Goal: Information Seeking & Learning: Learn about a topic

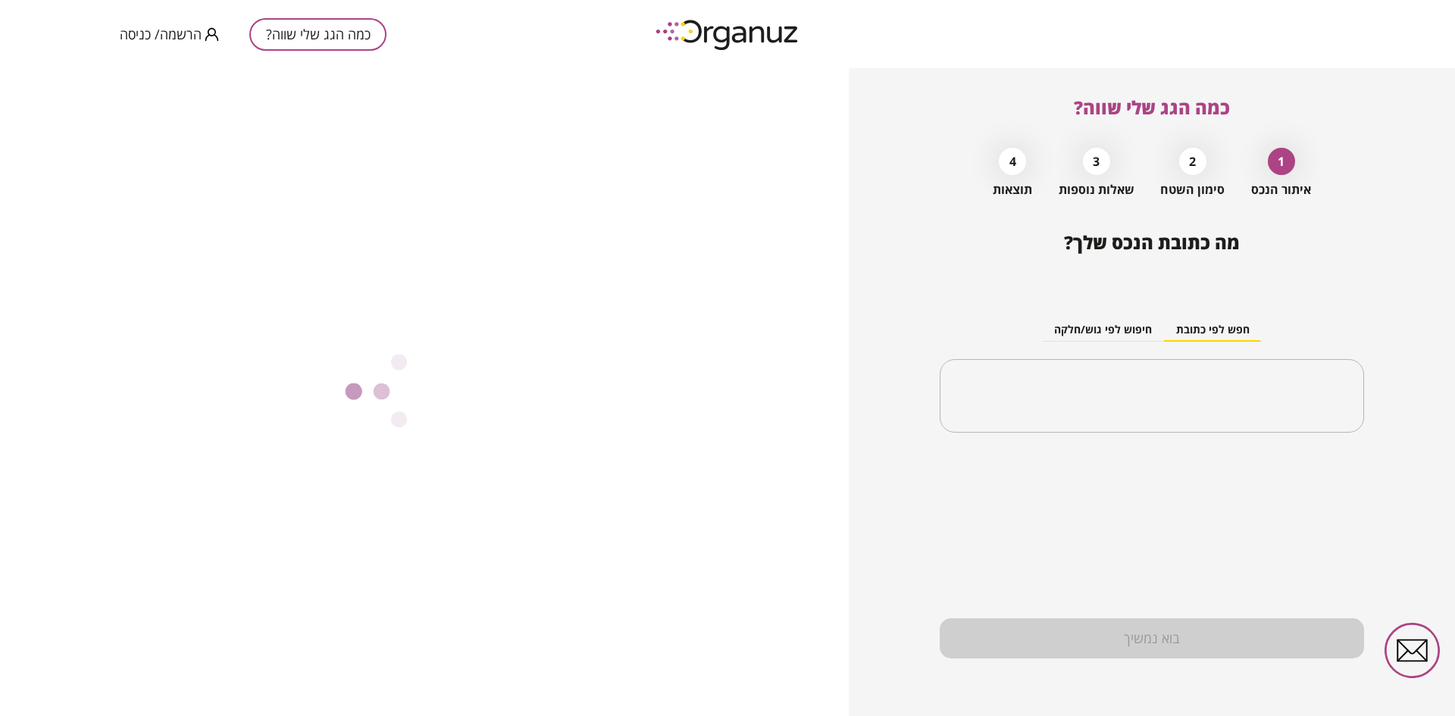
click at [171, 31] on span "הרשמה/ כניסה" at bounding box center [161, 34] width 82 height 15
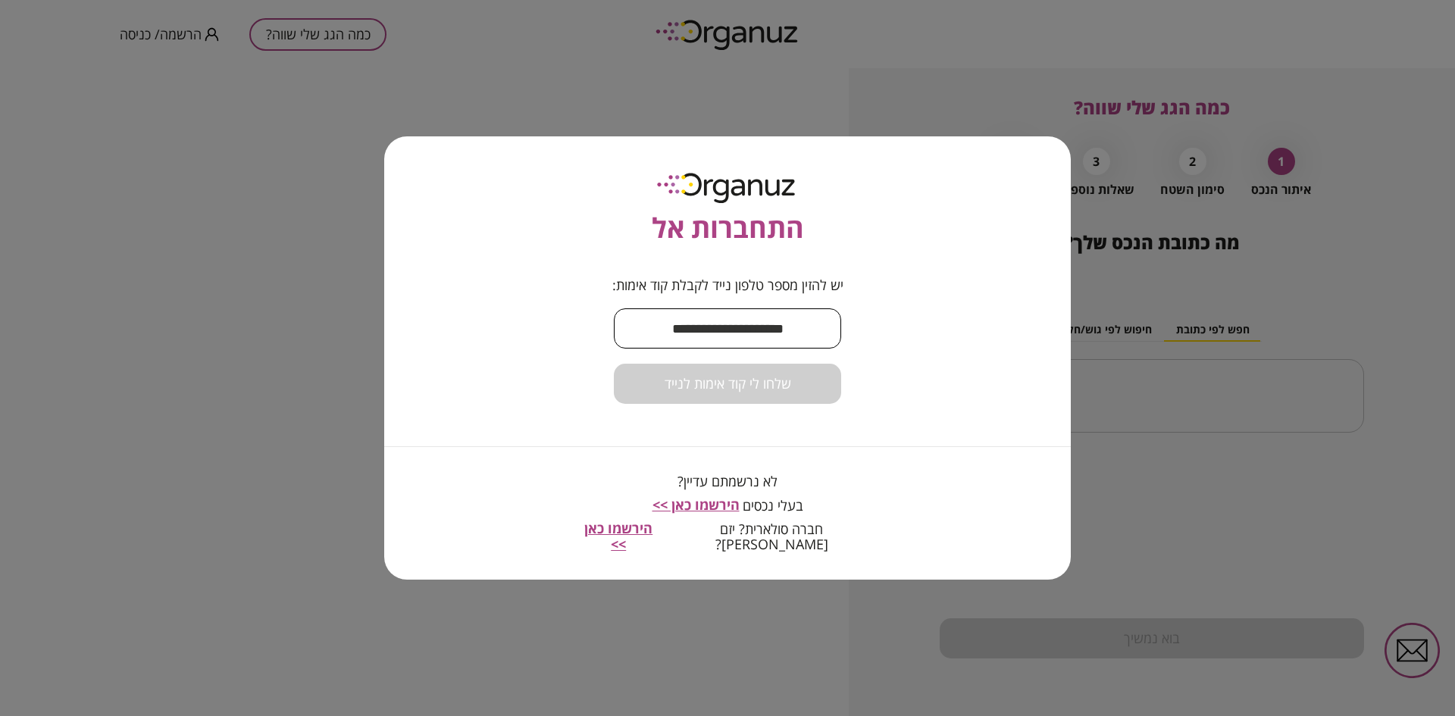
click at [718, 327] on input "text" at bounding box center [727, 328] width 227 height 45
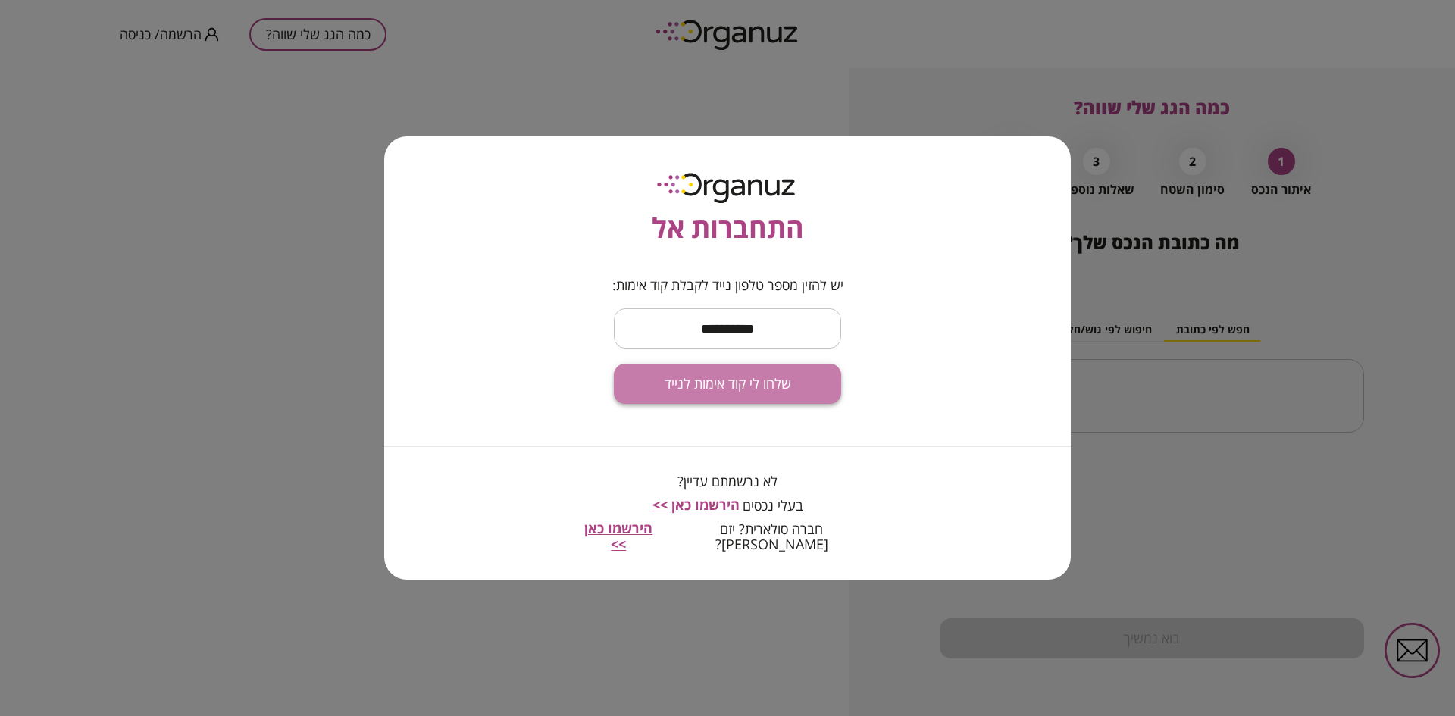
click at [712, 393] on span "שלחו לי קוד אימות לנייד" at bounding box center [728, 384] width 127 height 17
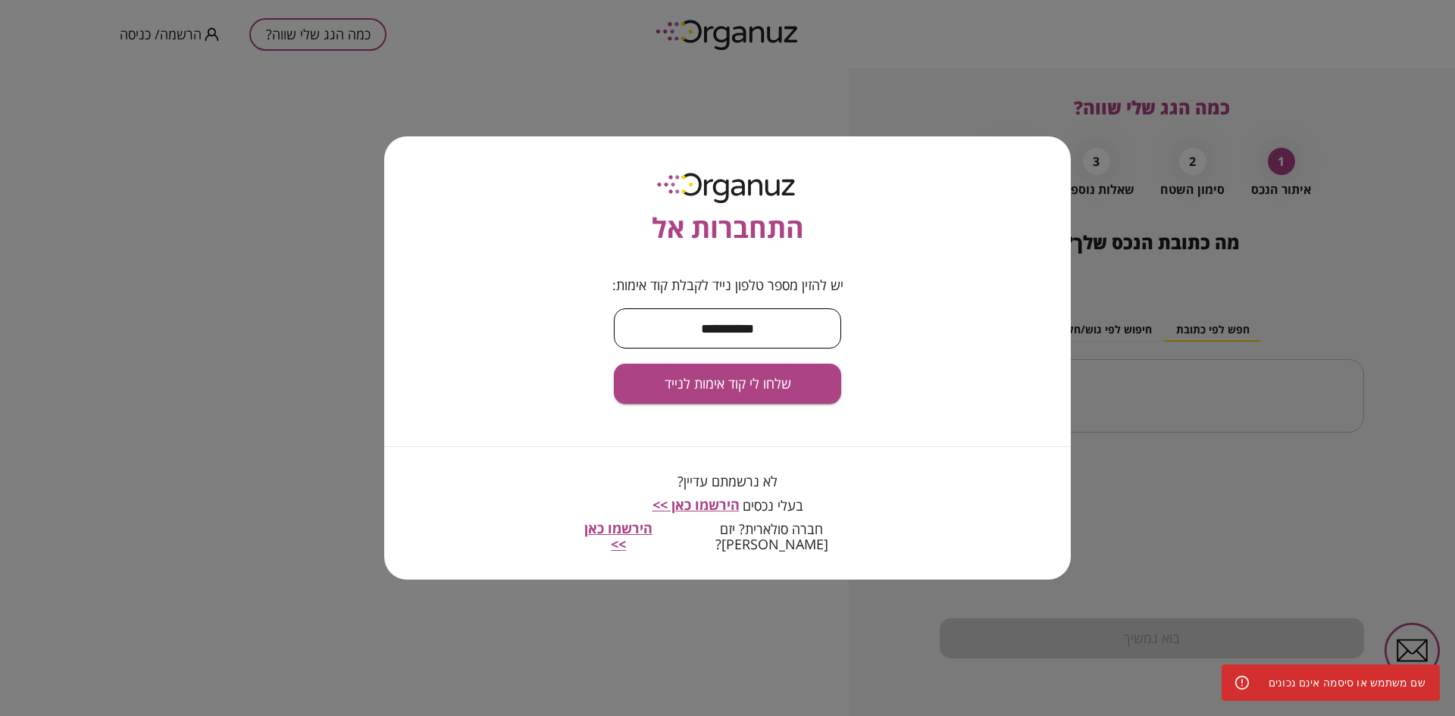
drag, startPoint x: 774, startPoint y: 336, endPoint x: 757, endPoint y: 336, distance: 17.4
click at [757, 336] on input "**********" at bounding box center [727, 328] width 227 height 45
type input "**********"
click at [702, 387] on span "שלחו לי קוד אימות לנייד" at bounding box center [728, 384] width 127 height 17
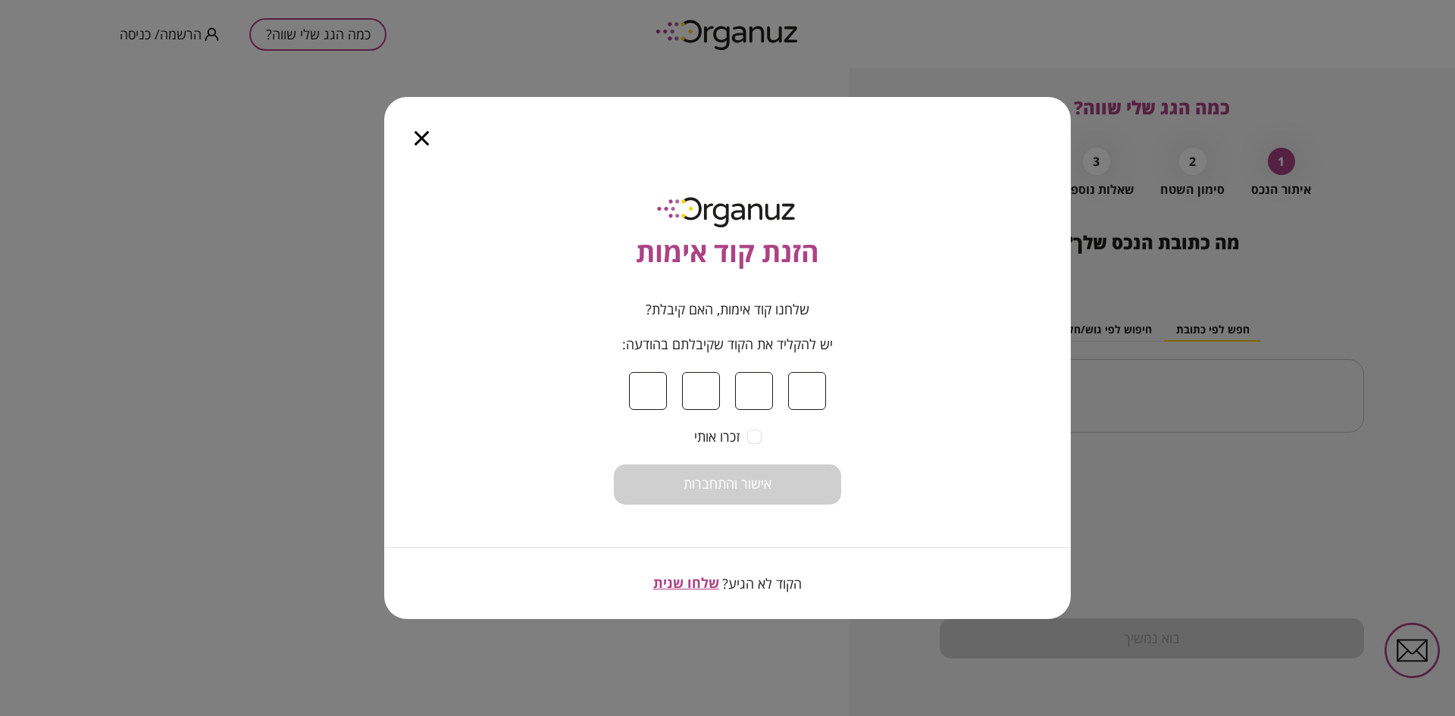
type input "*"
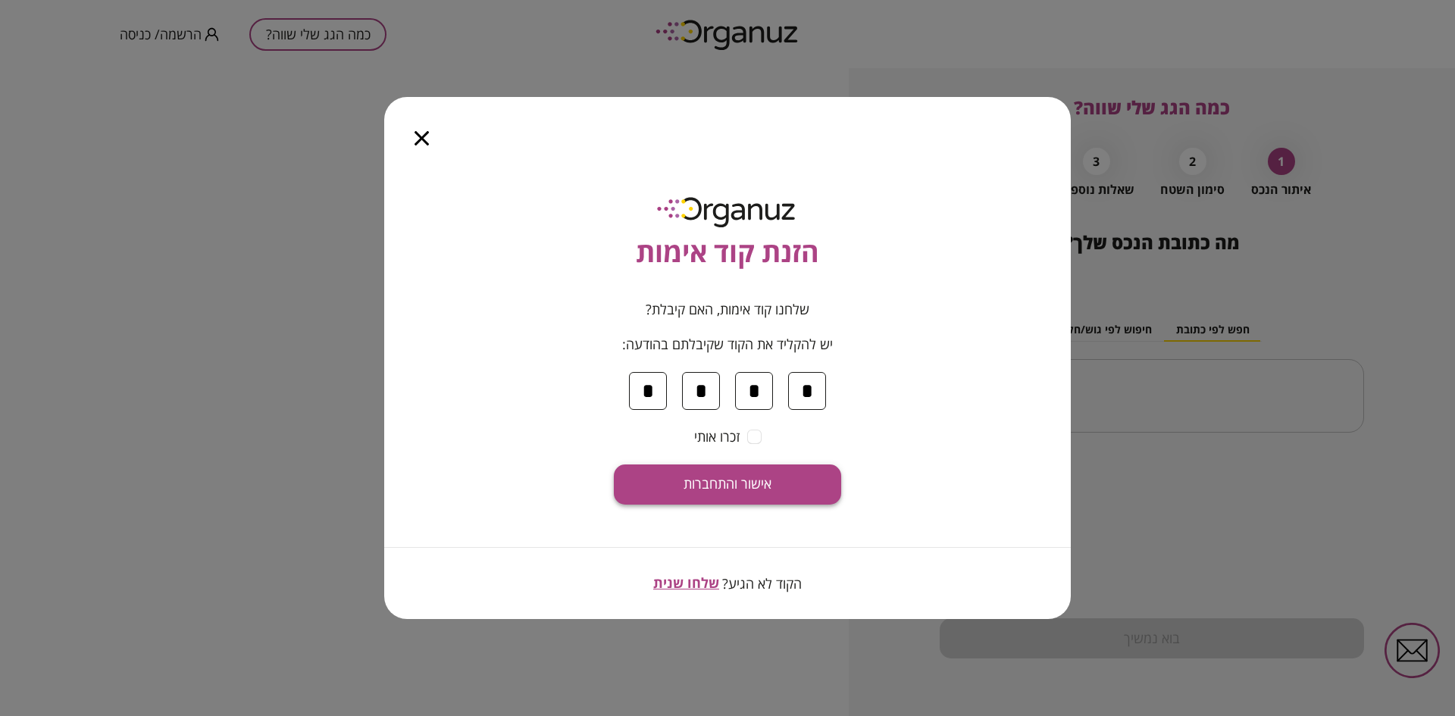
type input "*"
click at [696, 480] on span "אישור והתחברות" at bounding box center [728, 484] width 88 height 17
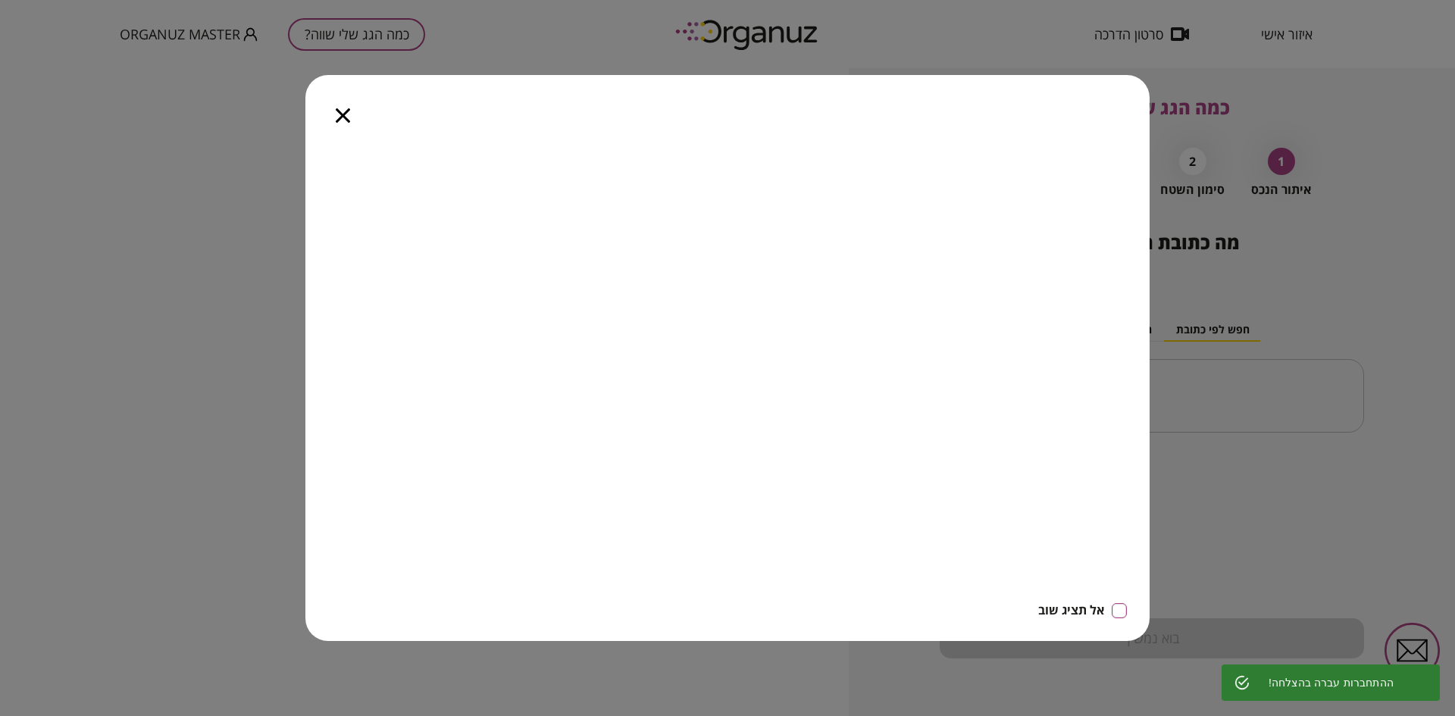
click at [346, 112] on icon "button" at bounding box center [343, 115] width 14 height 14
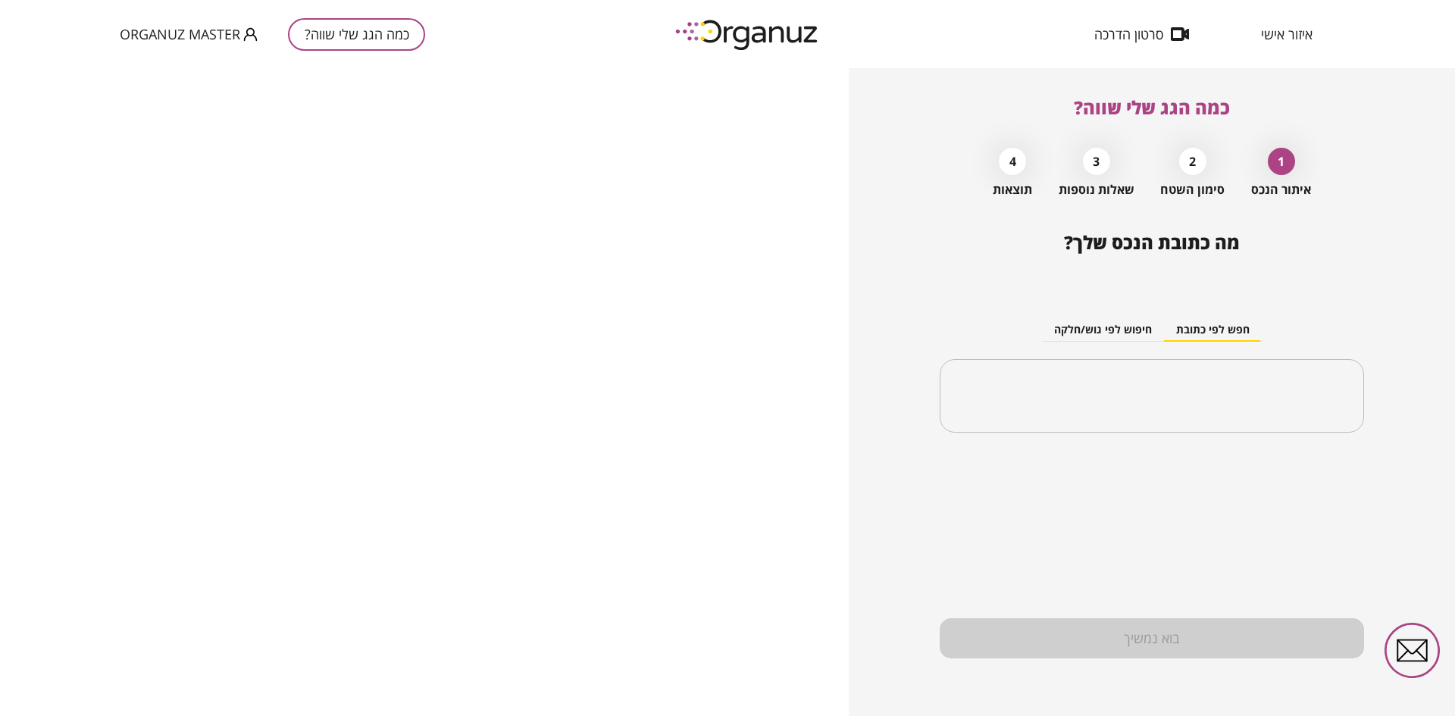
click at [1273, 30] on span "איזור אישי" at bounding box center [1287, 34] width 52 height 15
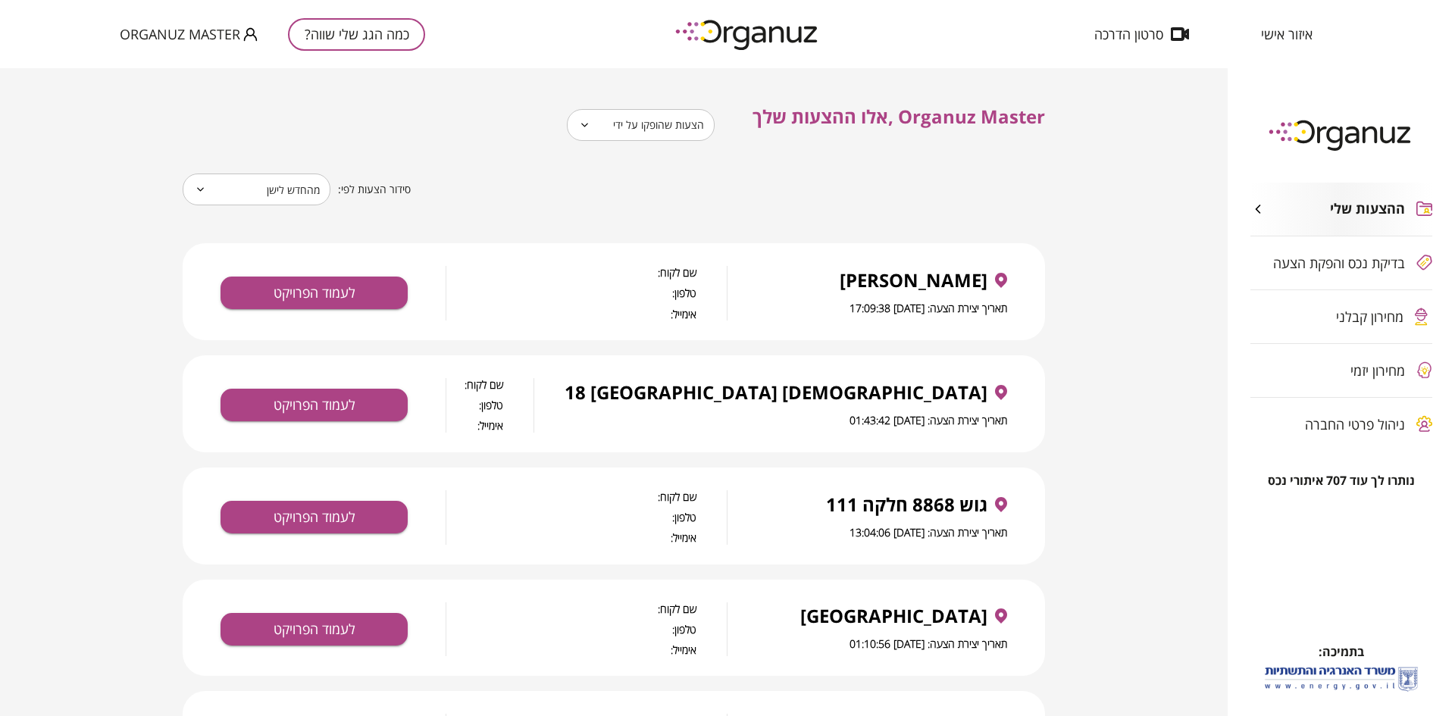
click at [1364, 421] on span "ניהול פרטי החברה" at bounding box center [1355, 424] width 100 height 15
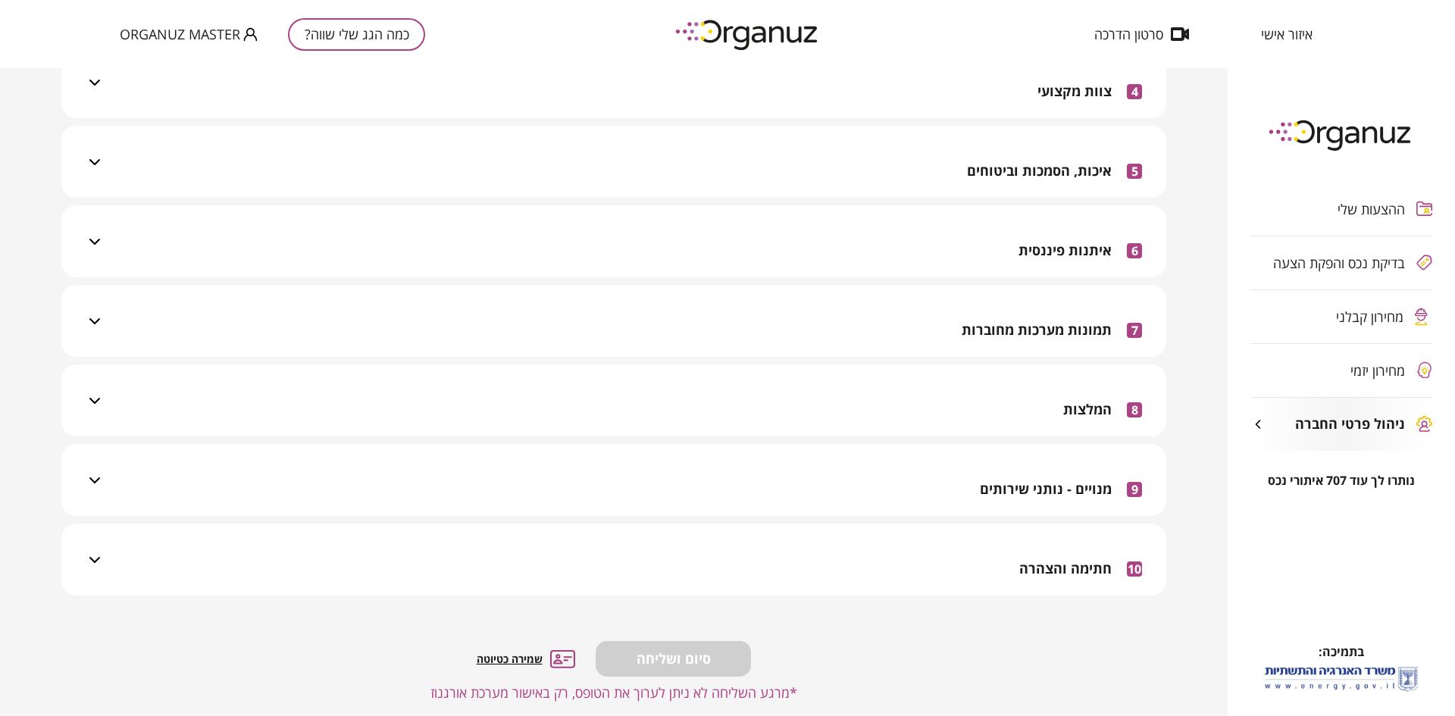
scroll to position [408, 0]
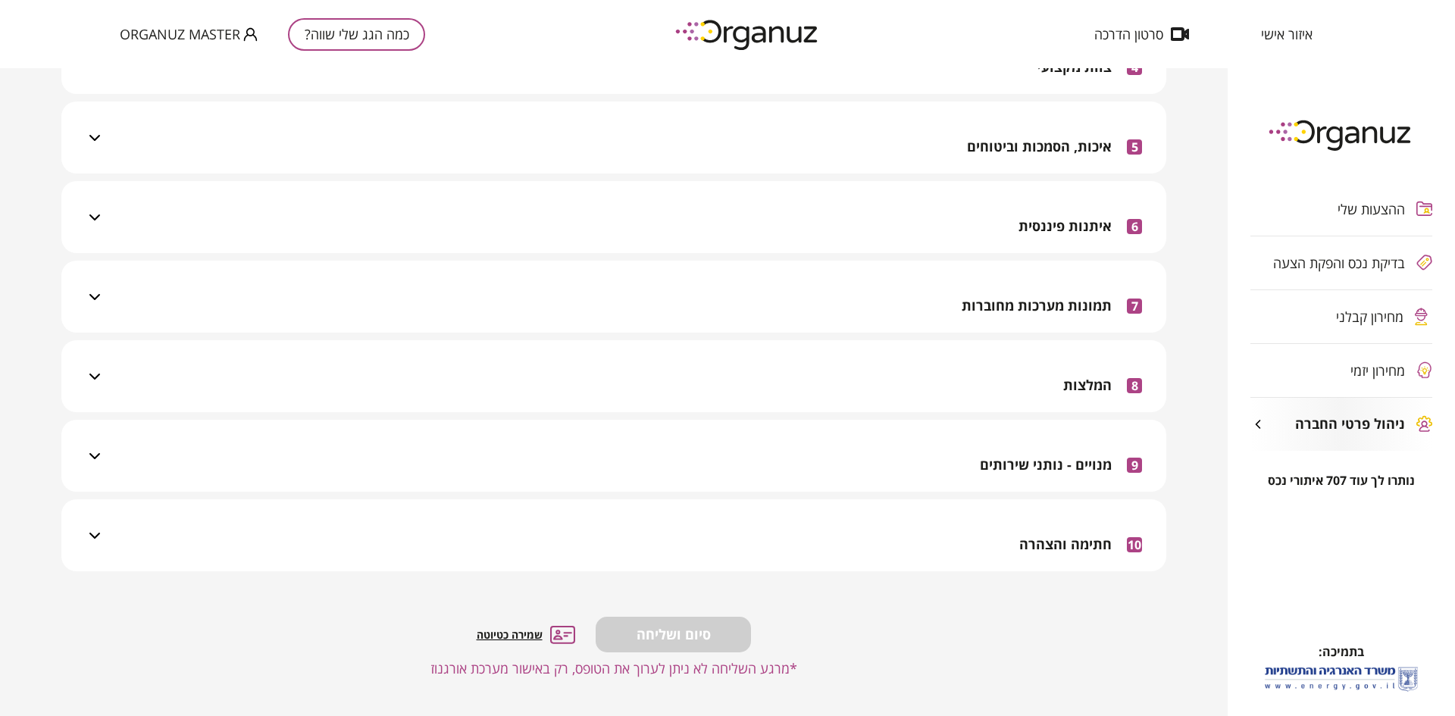
click at [860, 534] on div "10 חתימה והצהרה" at bounding box center [623, 535] width 1038 height 72
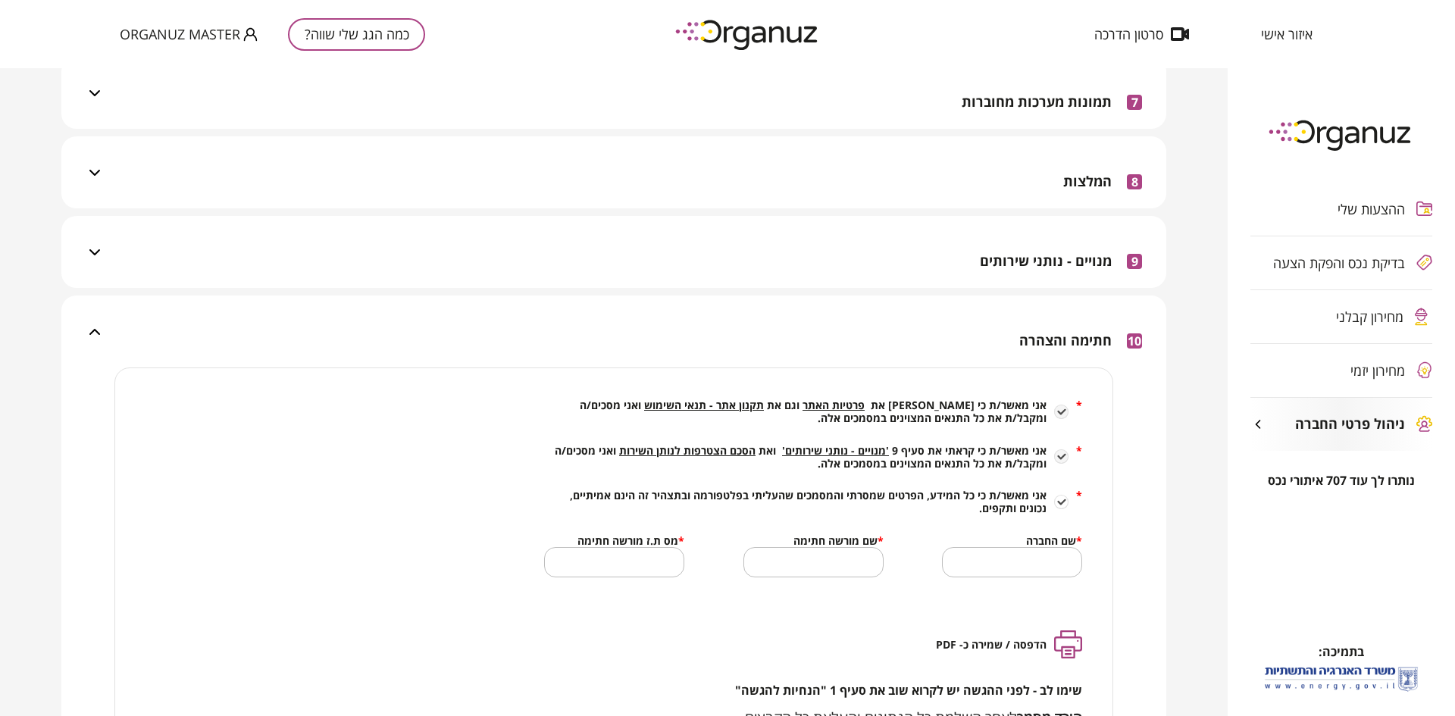
scroll to position [617, 0]
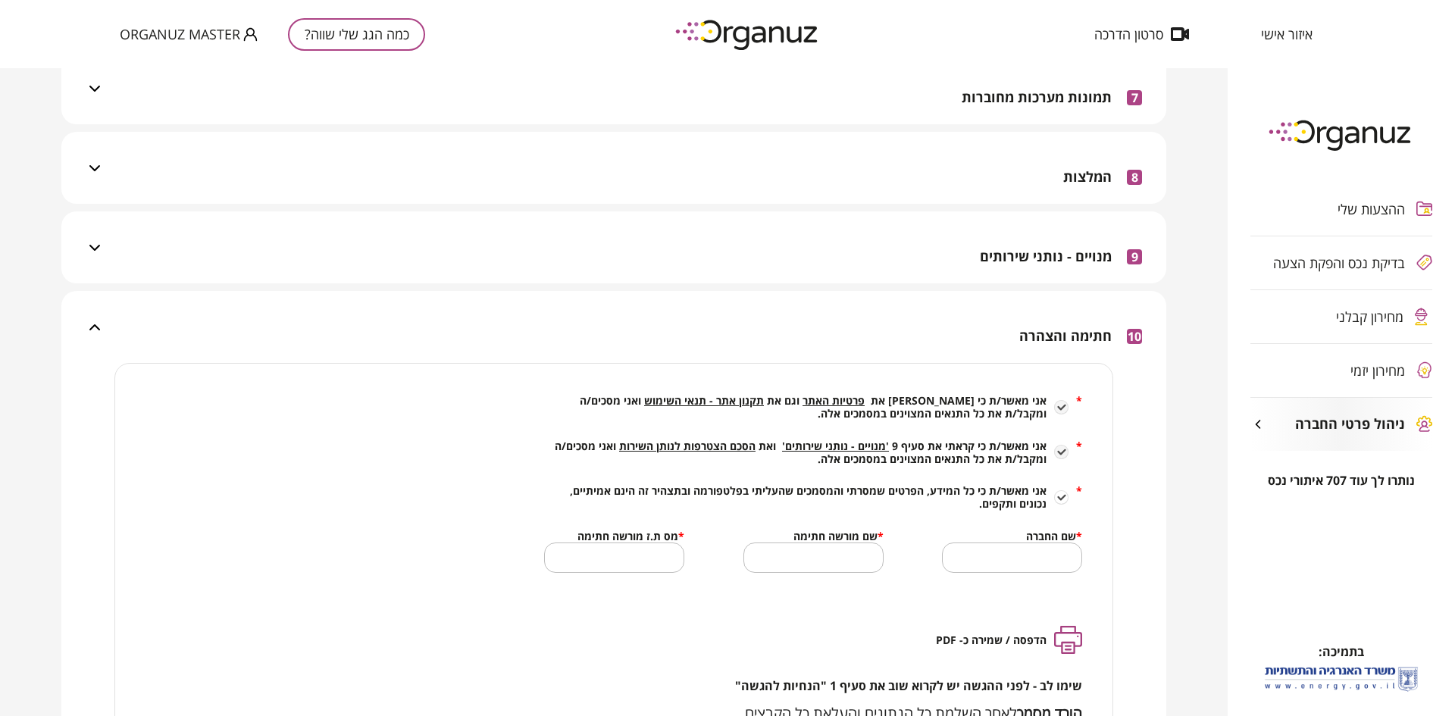
click at [681, 446] on span "הסכם הצטרפות לנותן השירות" at bounding box center [687, 446] width 136 height 14
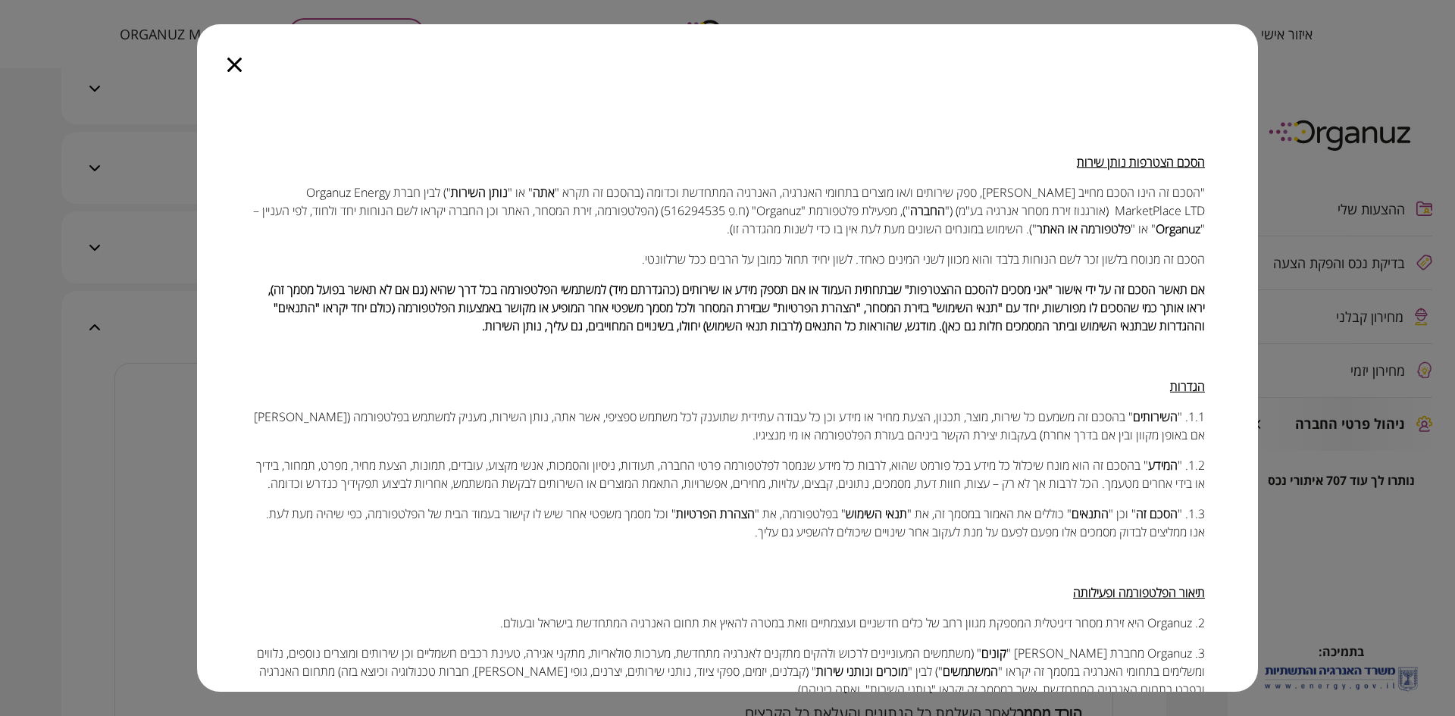
click at [236, 65] on icon "button" at bounding box center [234, 65] width 14 height 14
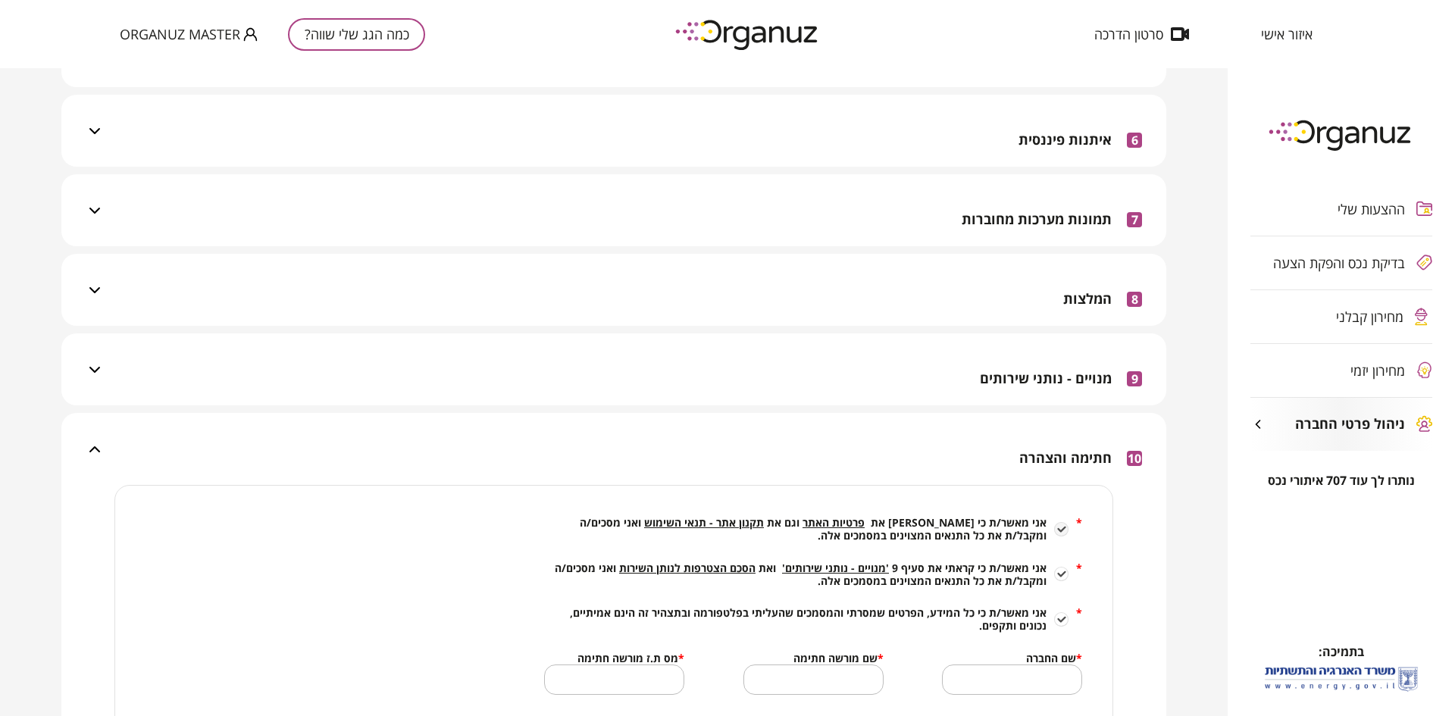
scroll to position [484, 0]
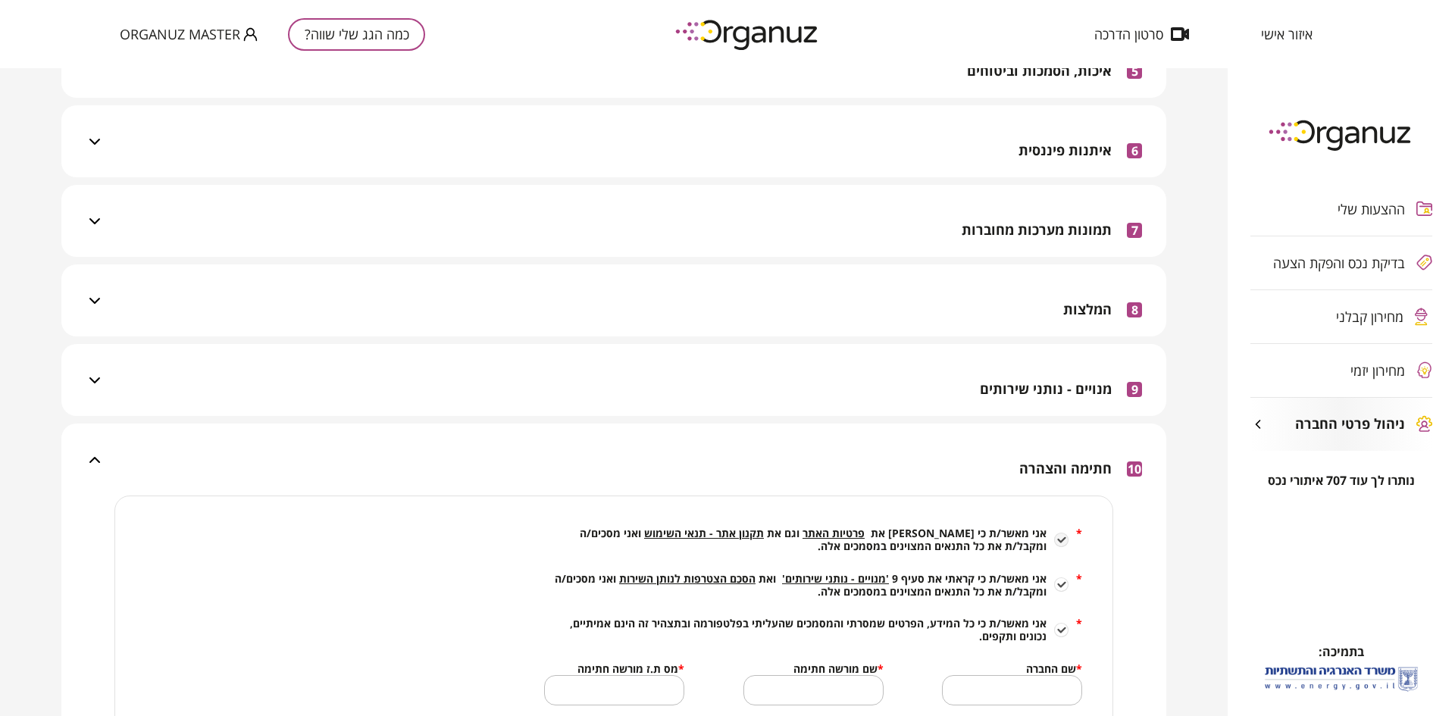
click at [731, 383] on div "9 מנויים - נותני שירותים" at bounding box center [623, 380] width 1038 height 72
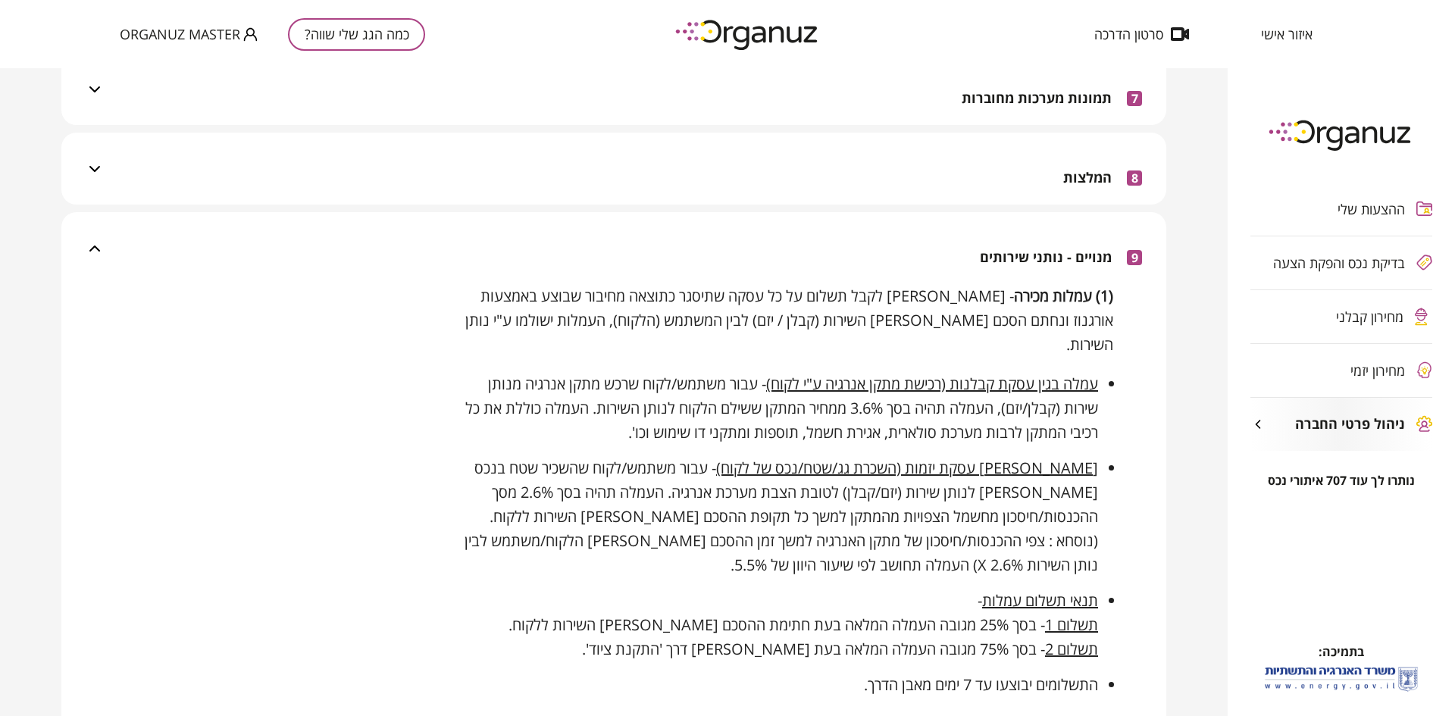
scroll to position [598, 0]
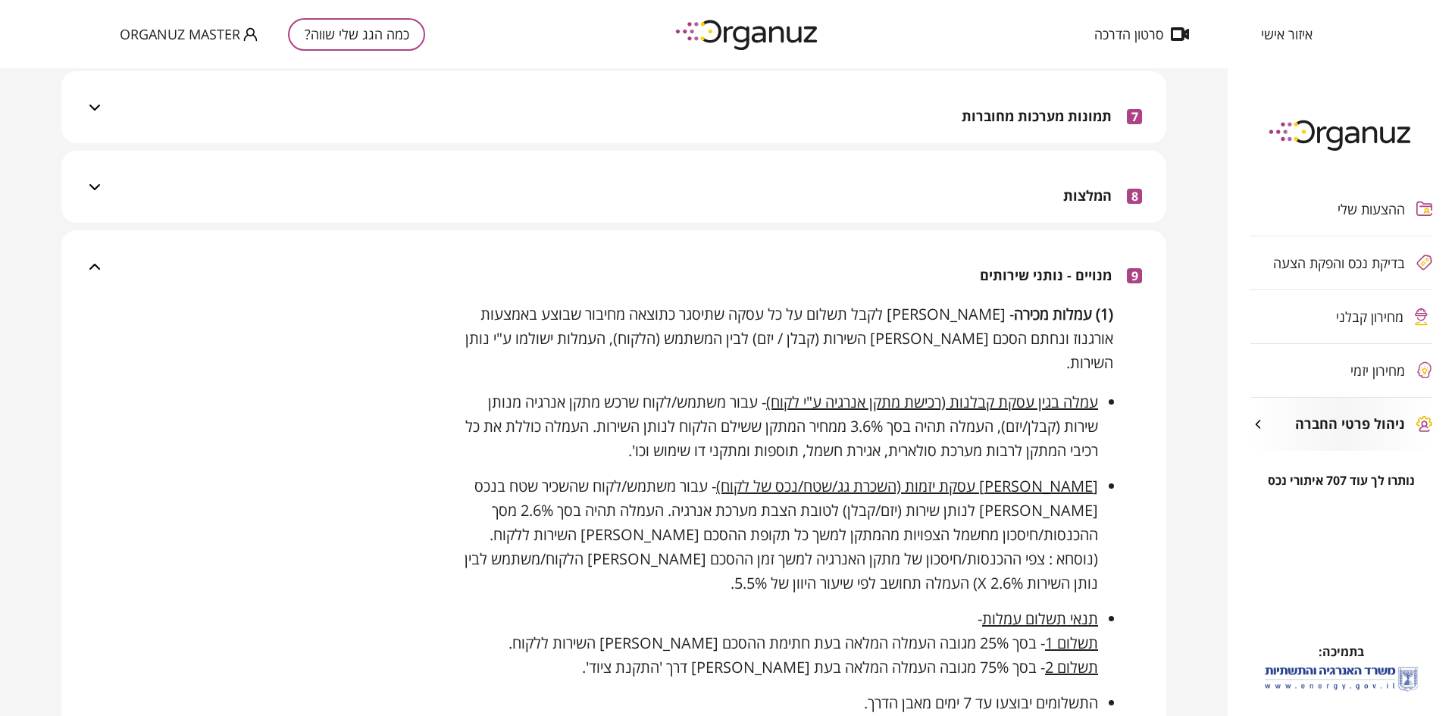
click at [797, 274] on div "9 מנויים - נותני שירותים" at bounding box center [623, 266] width 1038 height 72
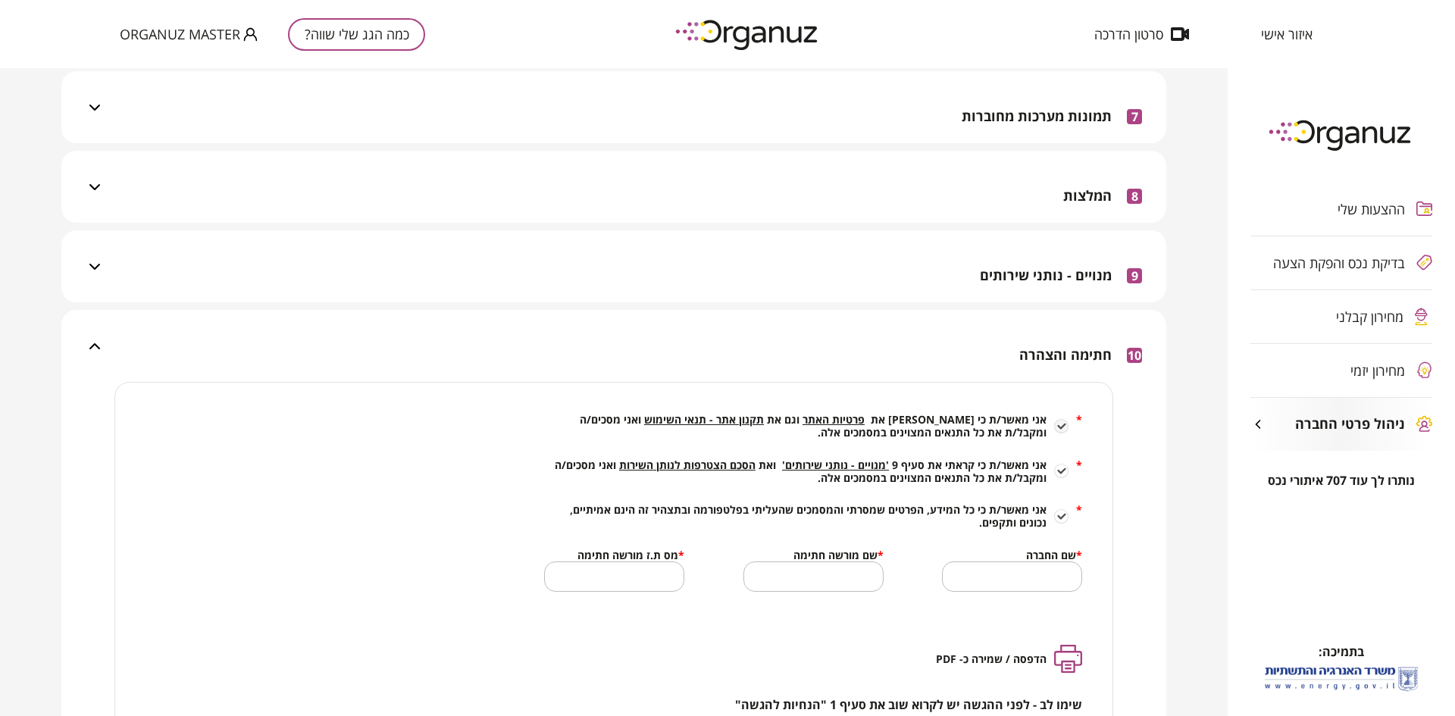
click at [100, 348] on icon at bounding box center [94, 346] width 11 height 6
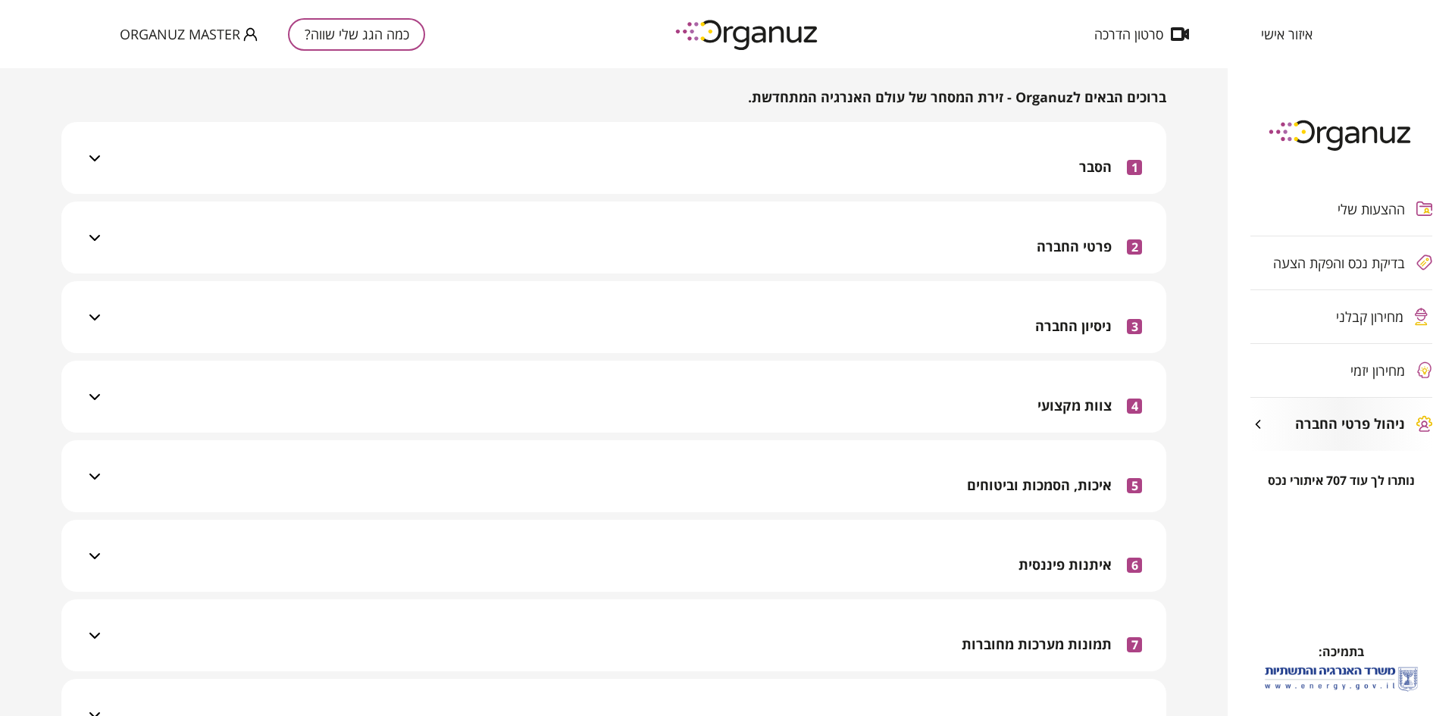
scroll to position [0, 0]
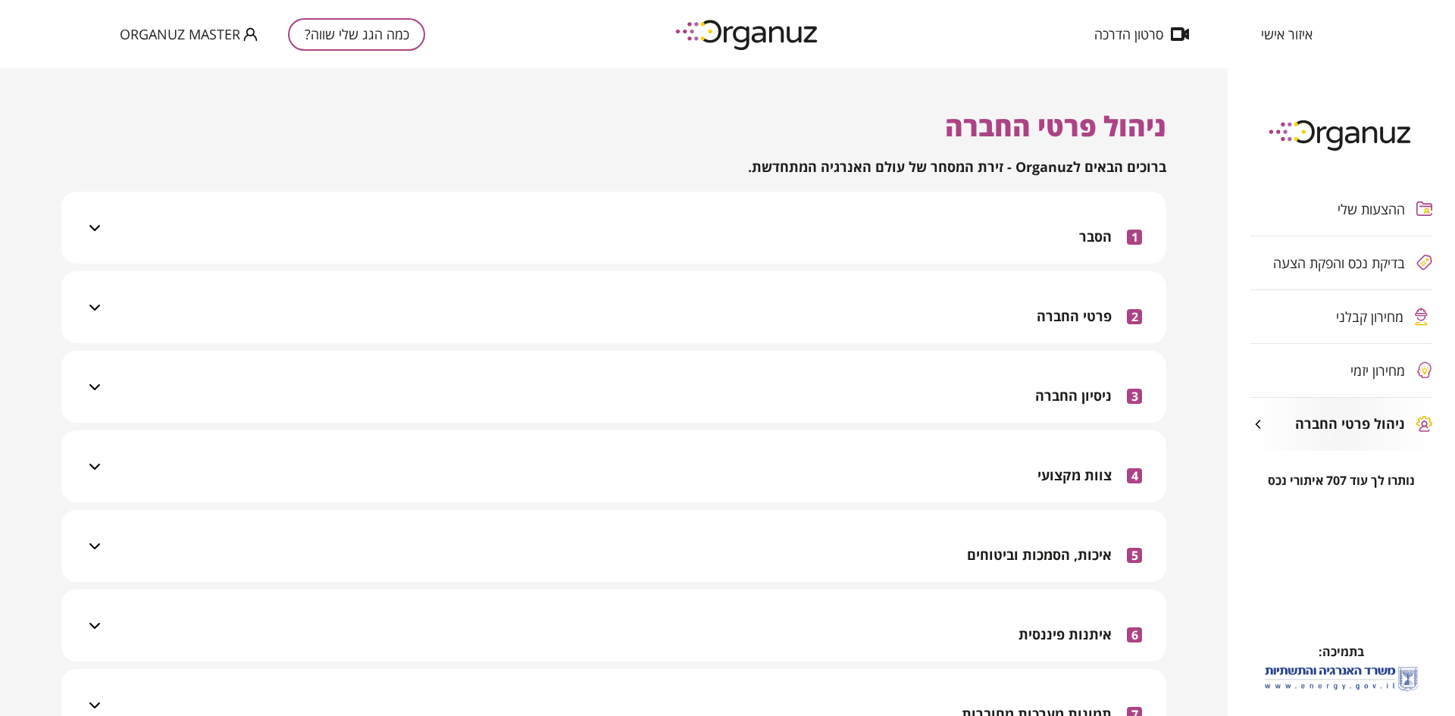
click at [152, 34] on span "Organuz Master" at bounding box center [180, 34] width 120 height 15
click at [149, 66] on li "התנתק" at bounding box center [149, 62] width 59 height 27
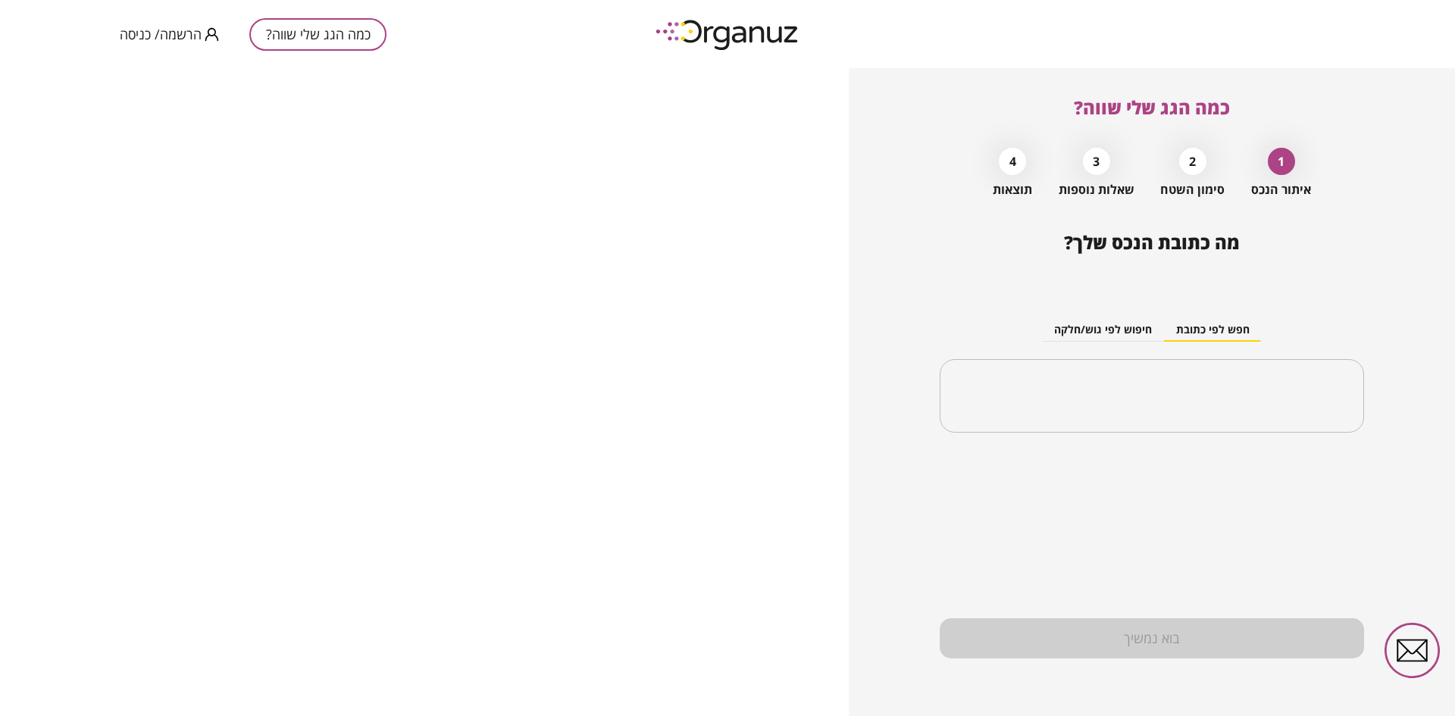
click at [171, 32] on span "הרשמה/ כניסה" at bounding box center [161, 34] width 82 height 15
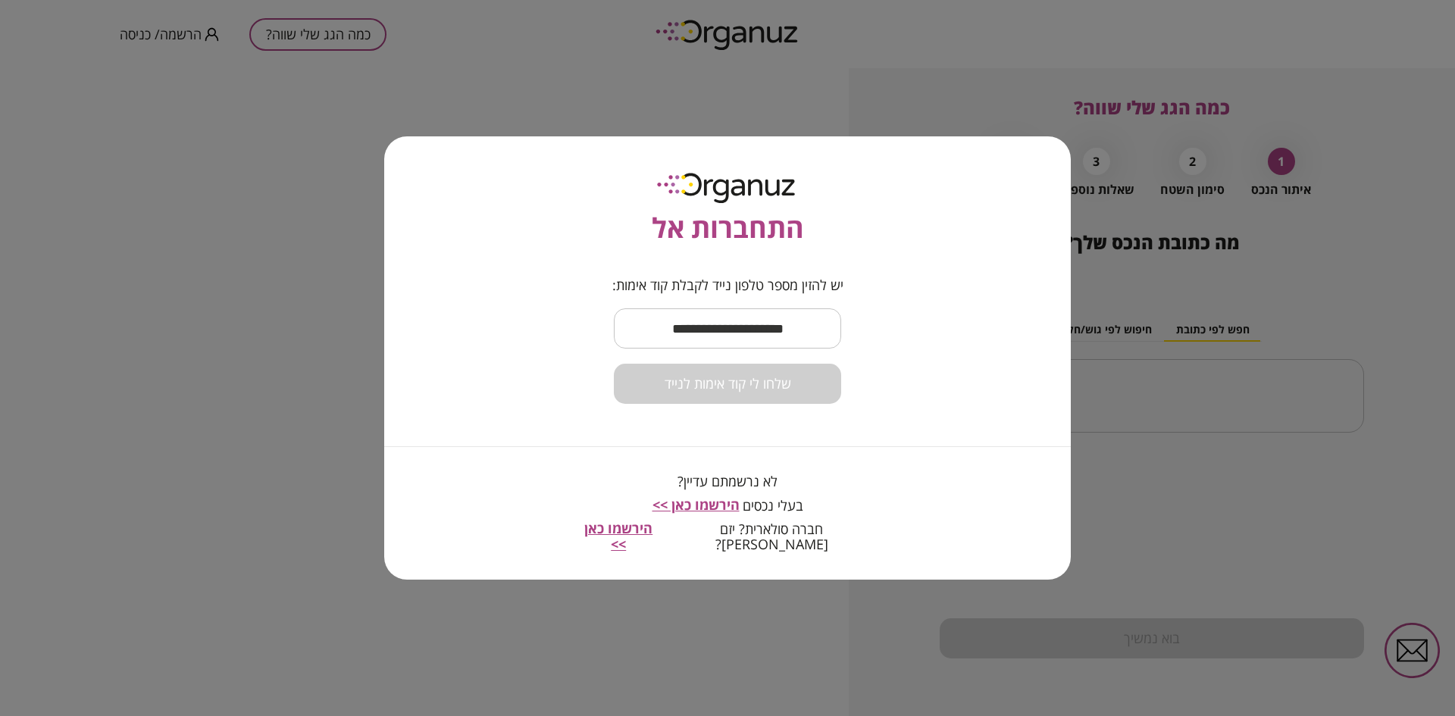
click at [774, 337] on input "text" at bounding box center [727, 328] width 227 height 45
type input "**********"
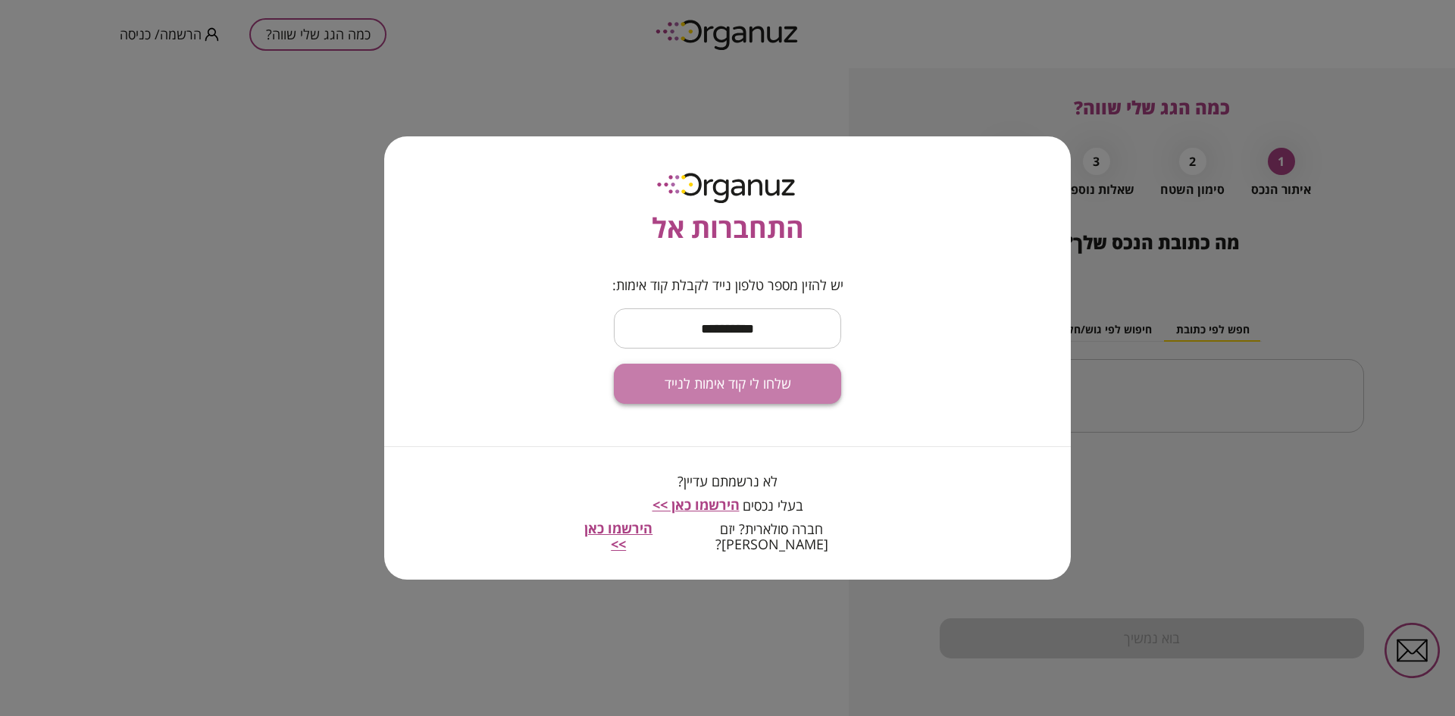
click at [718, 383] on span "שלחו לי קוד אימות לנייד" at bounding box center [728, 384] width 127 height 17
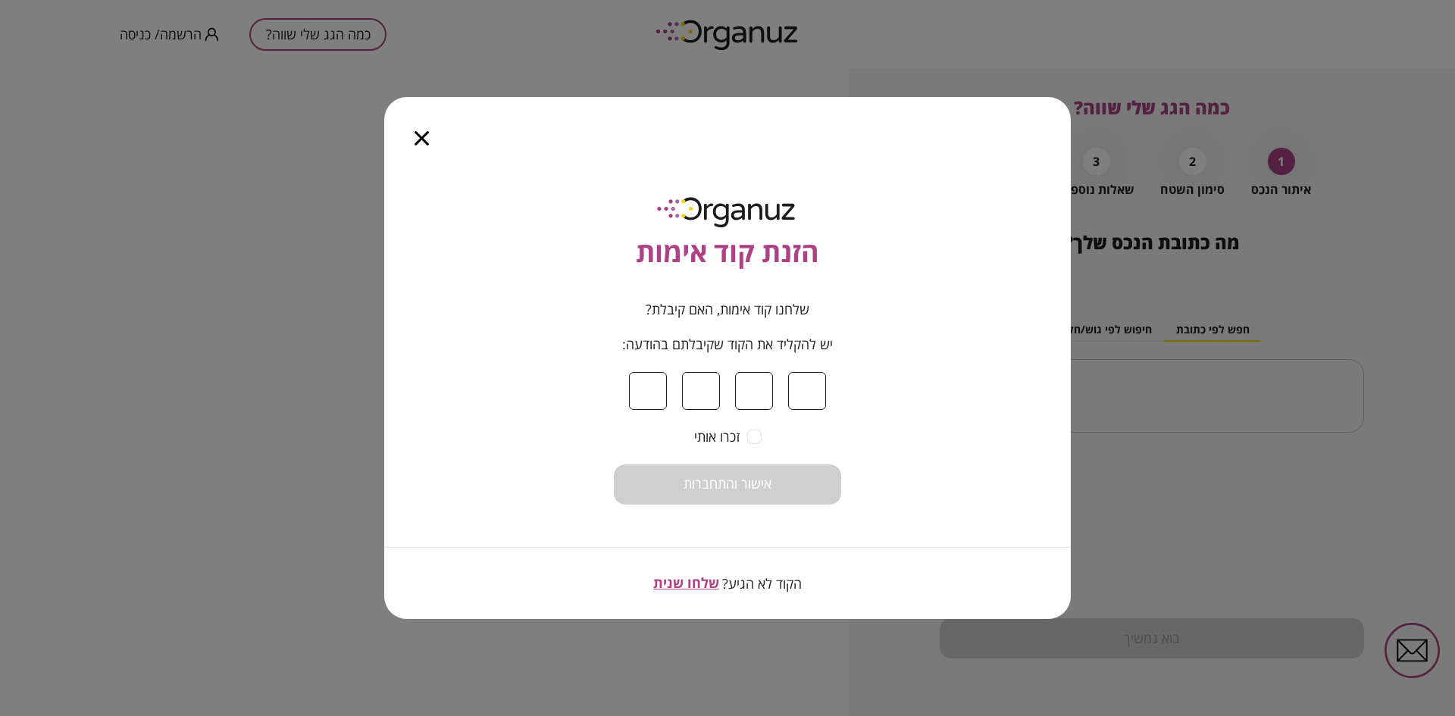
type input "*"
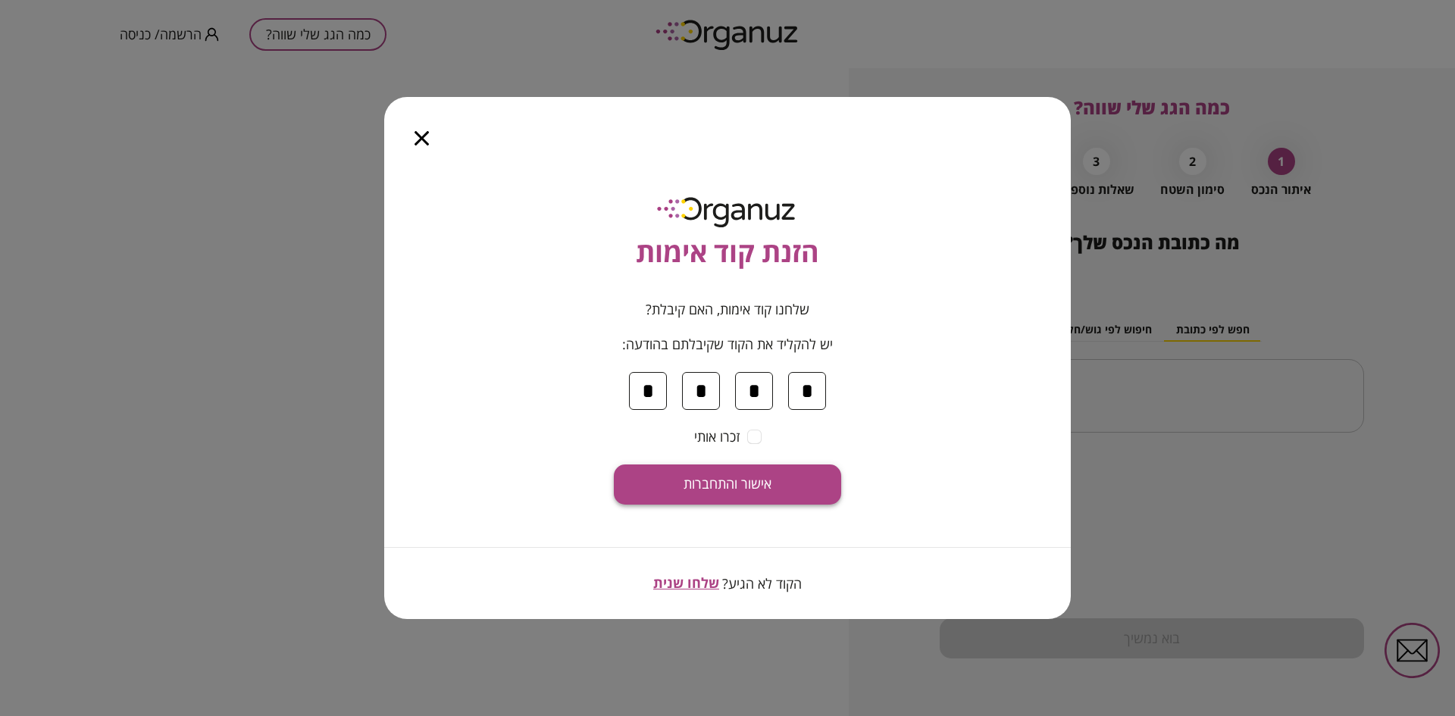
type input "*"
click at [708, 477] on span "אישור והתחברות" at bounding box center [728, 484] width 88 height 17
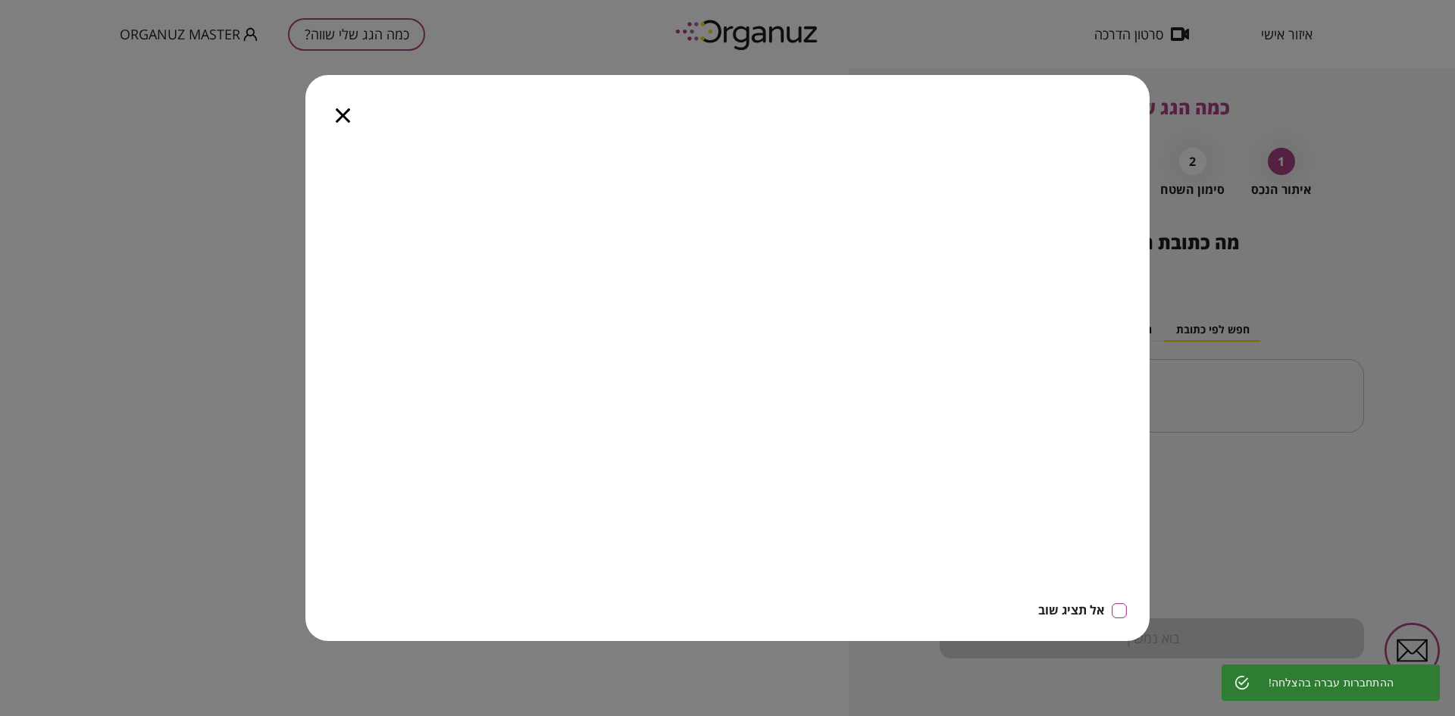
click at [343, 116] on icon "button" at bounding box center [343, 115] width 14 height 14
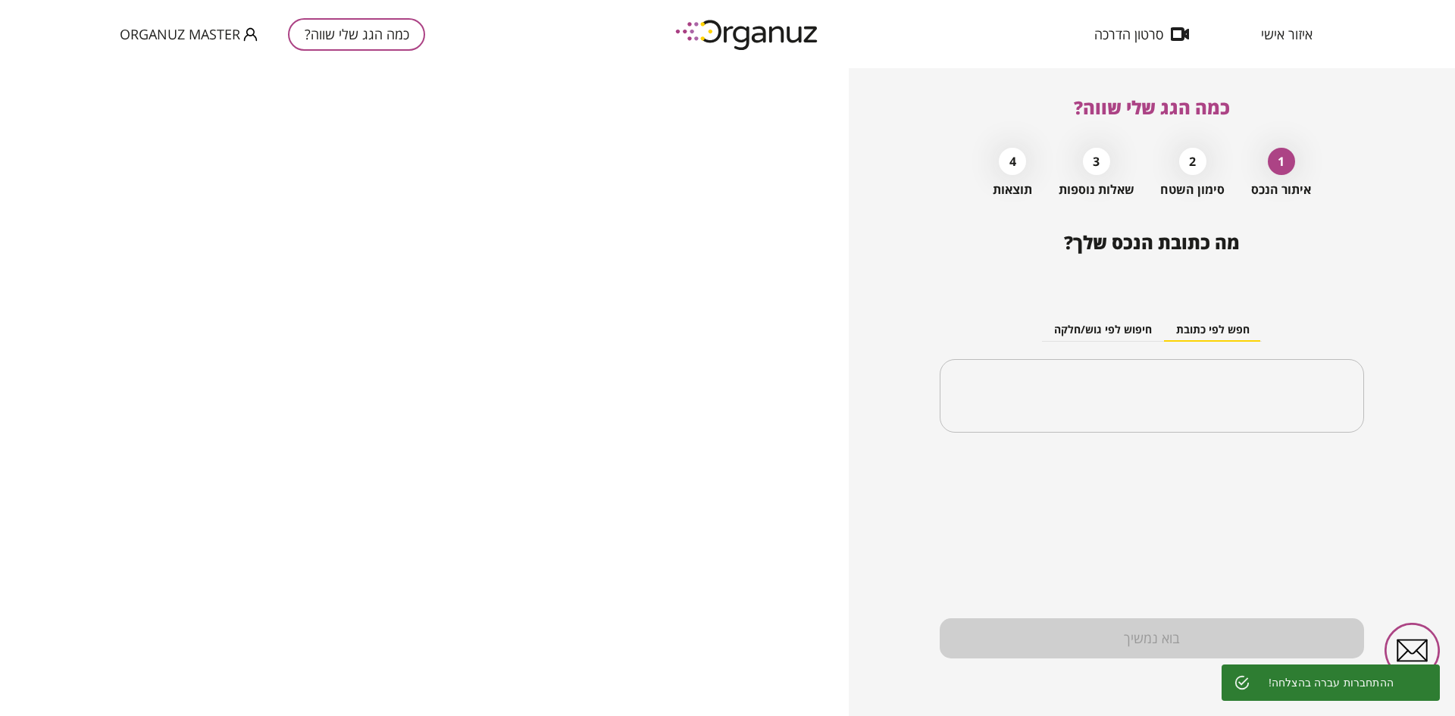
click at [1279, 36] on span "איזור אישי" at bounding box center [1287, 34] width 52 height 15
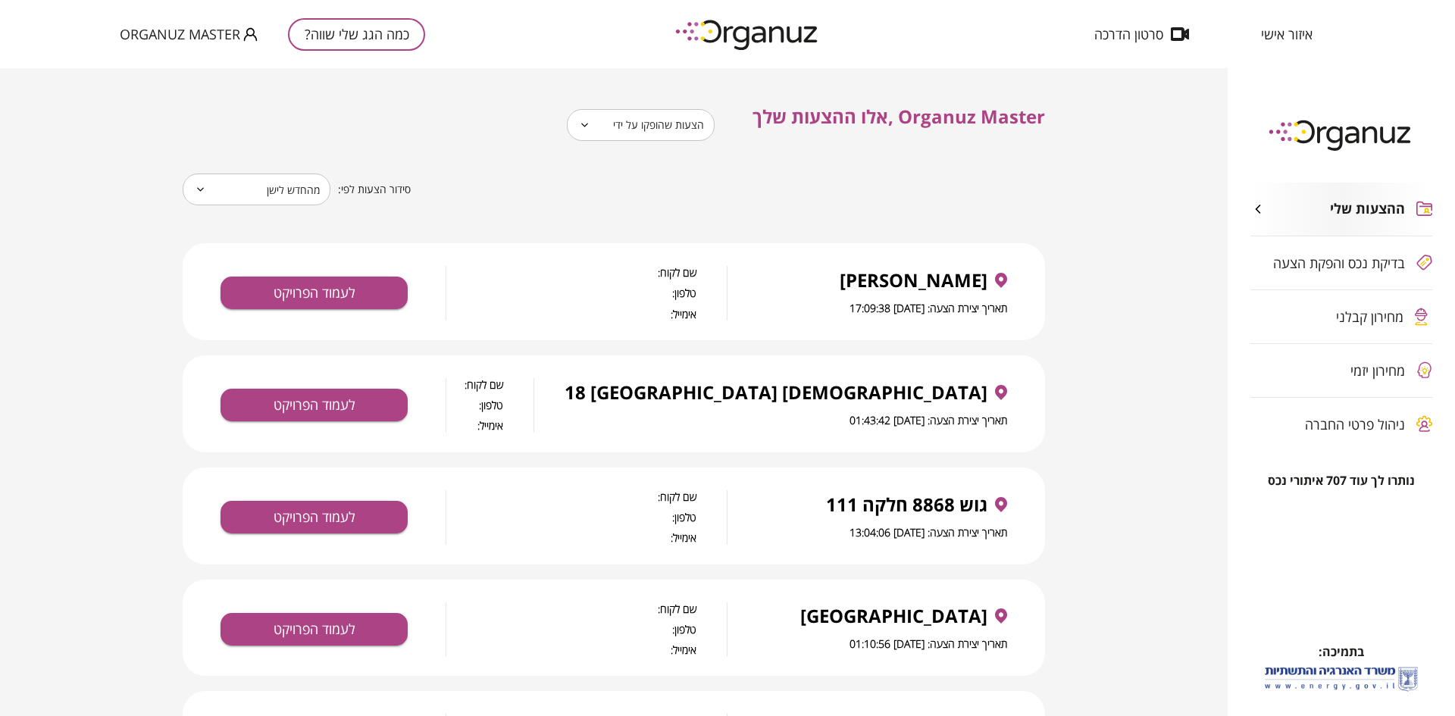
click at [1345, 319] on span "מחירון קבלני" at bounding box center [1369, 316] width 67 height 15
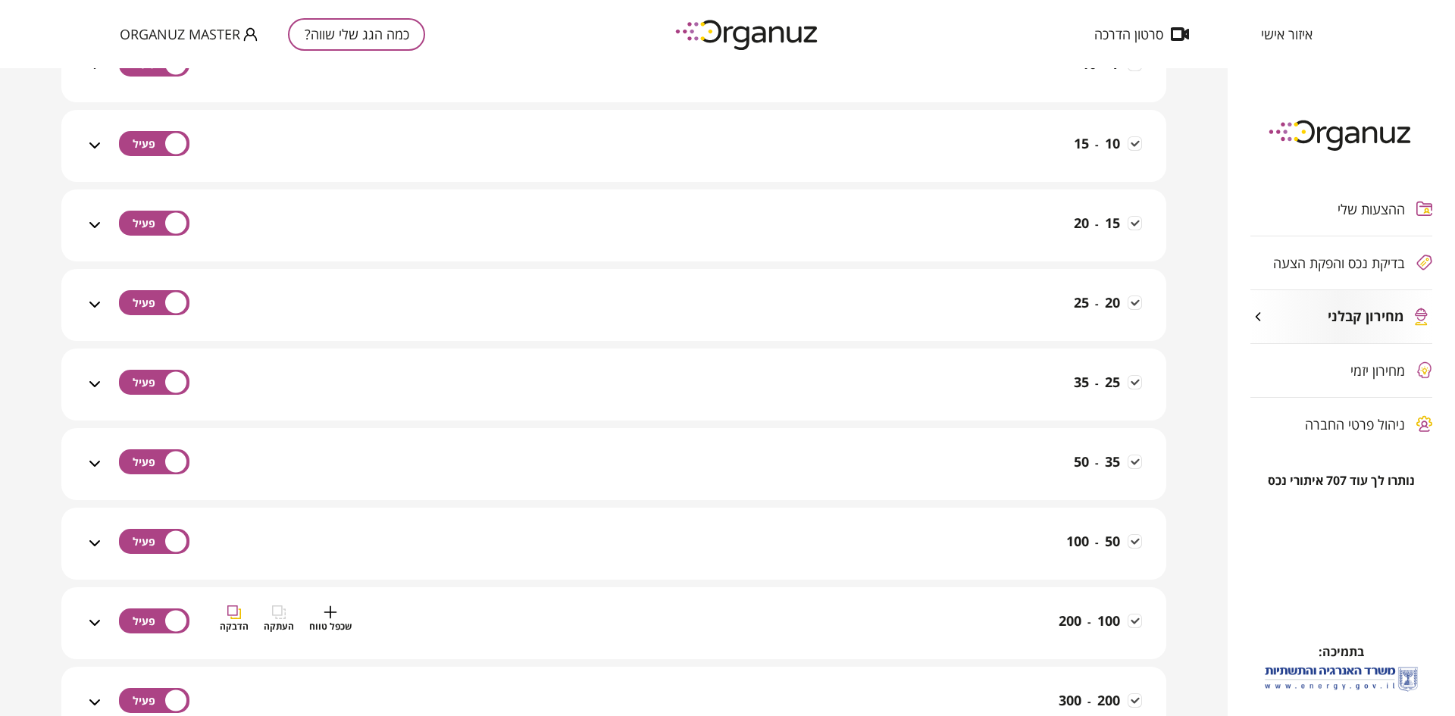
scroll to position [928, 0]
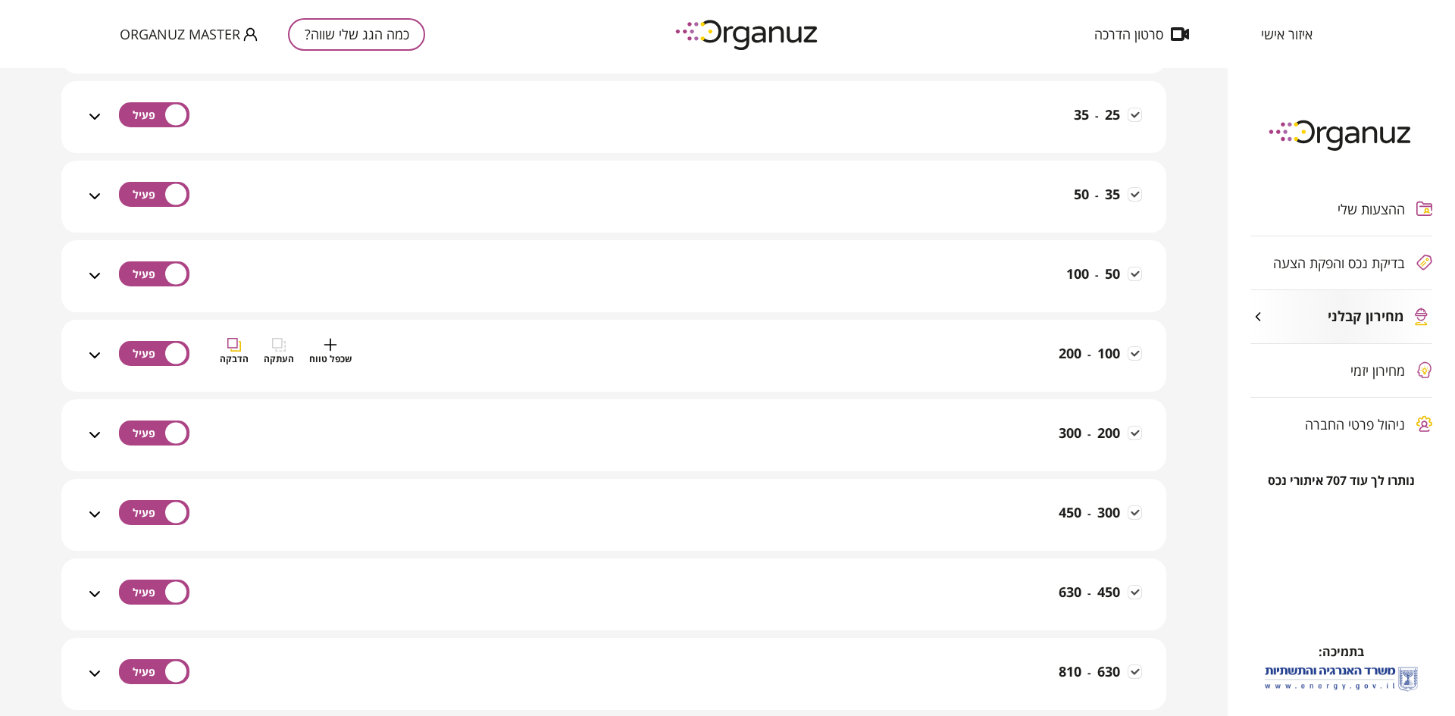
click at [750, 362] on div "100 - 200 שכפל טווח העתקה הדבקה" at bounding box center [623, 365] width 1038 height 54
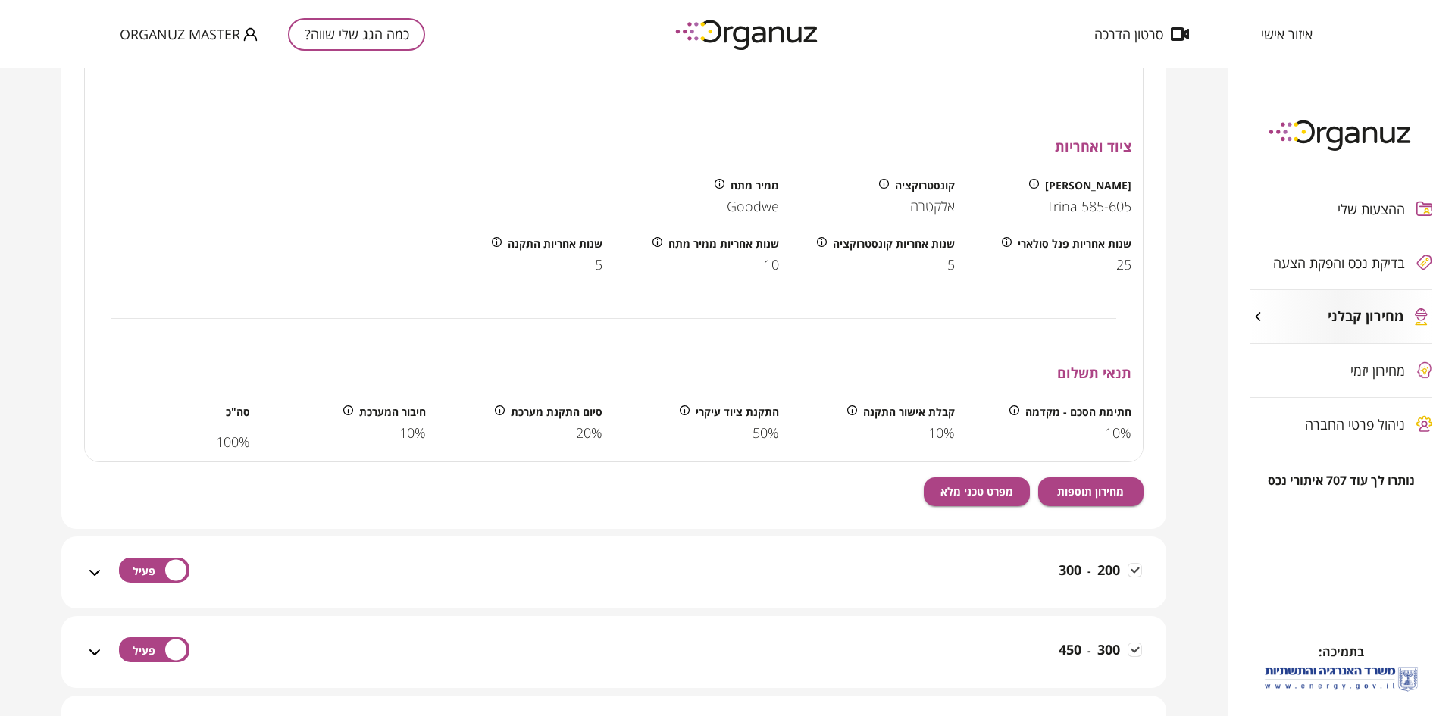
scroll to position [1554, 0]
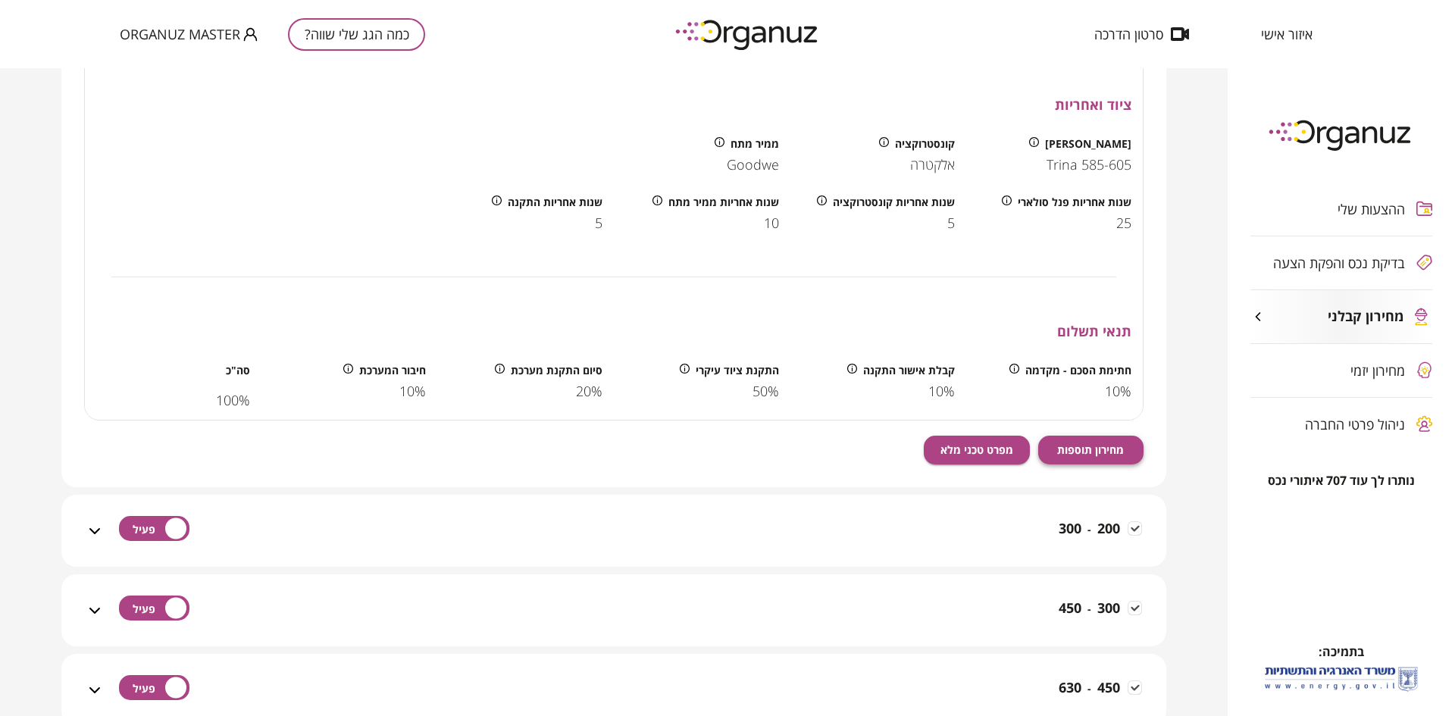
click at [1078, 455] on span "מחירון תוספות" at bounding box center [1090, 449] width 67 height 13
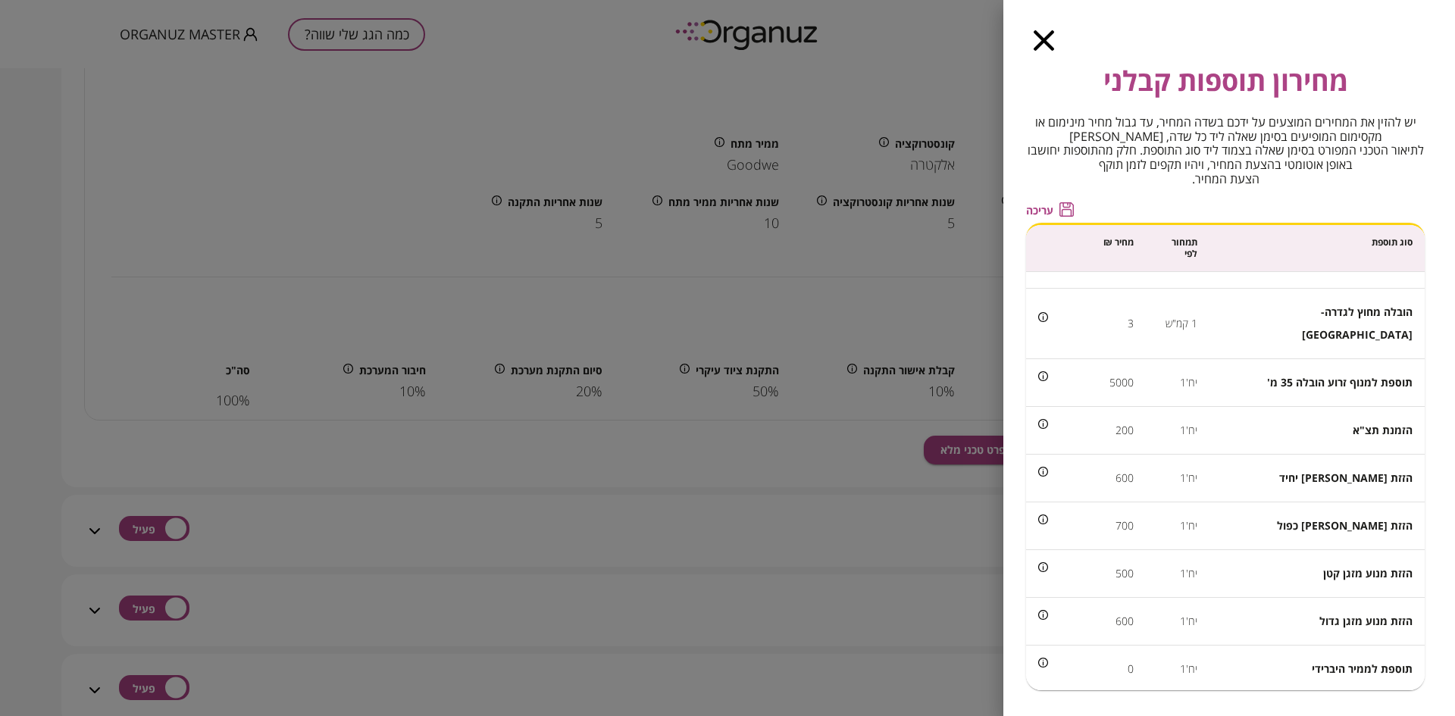
scroll to position [1107, 0]
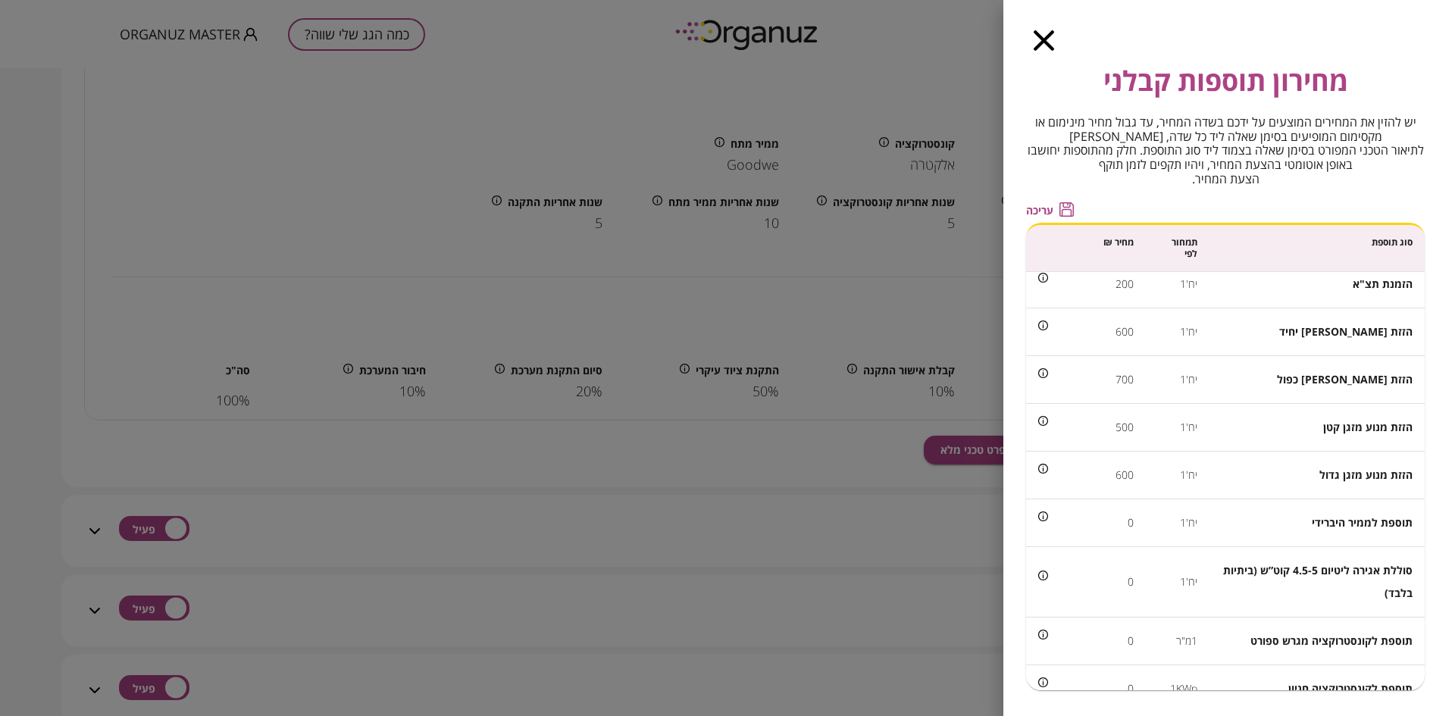
click at [1041, 41] on icon "button" at bounding box center [1044, 40] width 20 height 20
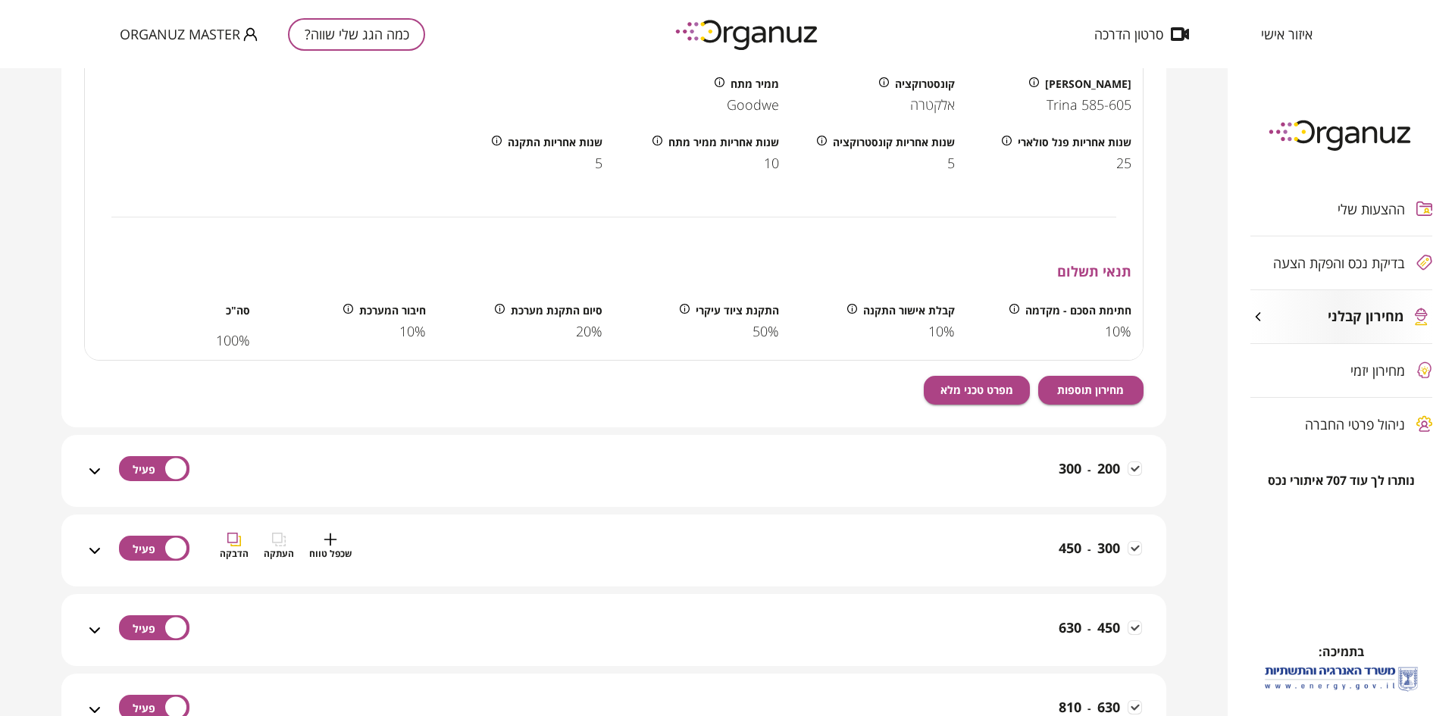
scroll to position [1686, 0]
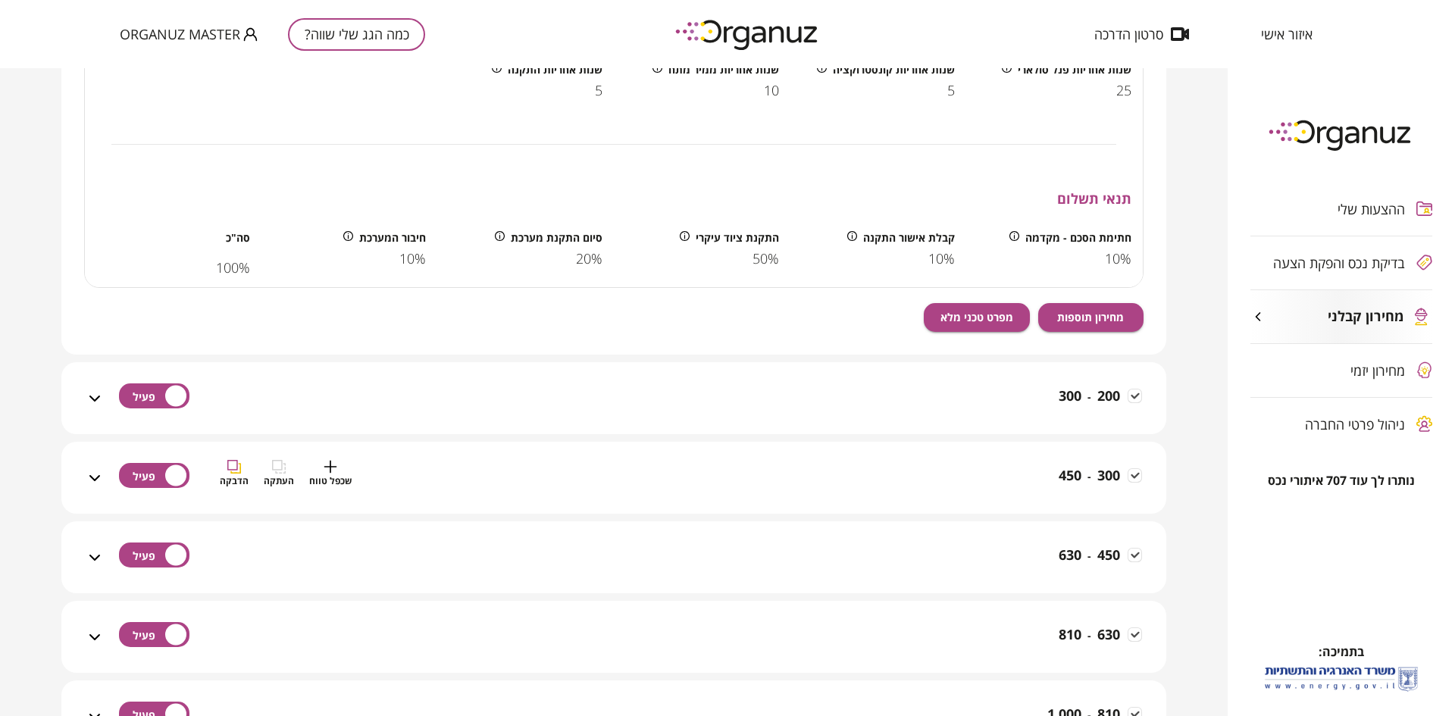
click at [871, 469] on div "300 - 450 שכפל טווח העתקה הדבקה" at bounding box center [623, 487] width 1038 height 54
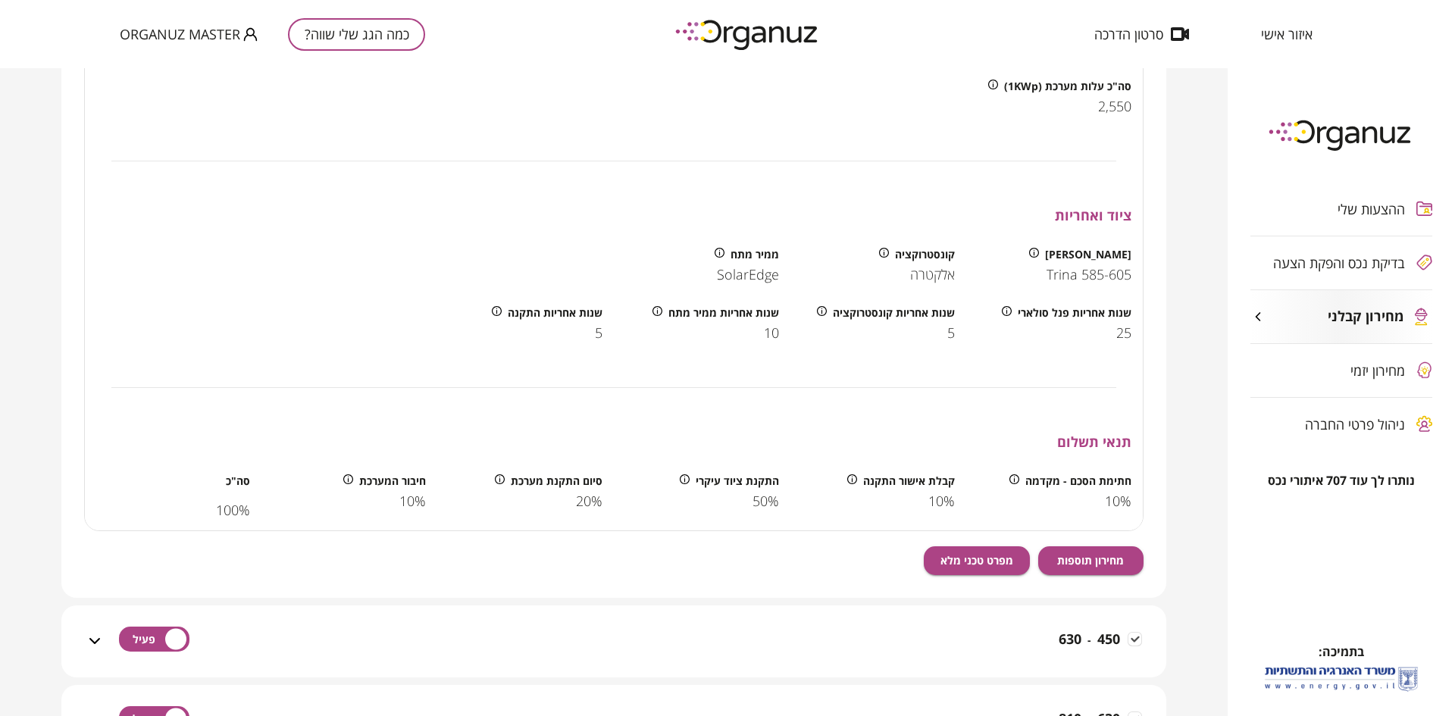
scroll to position [2425, 0]
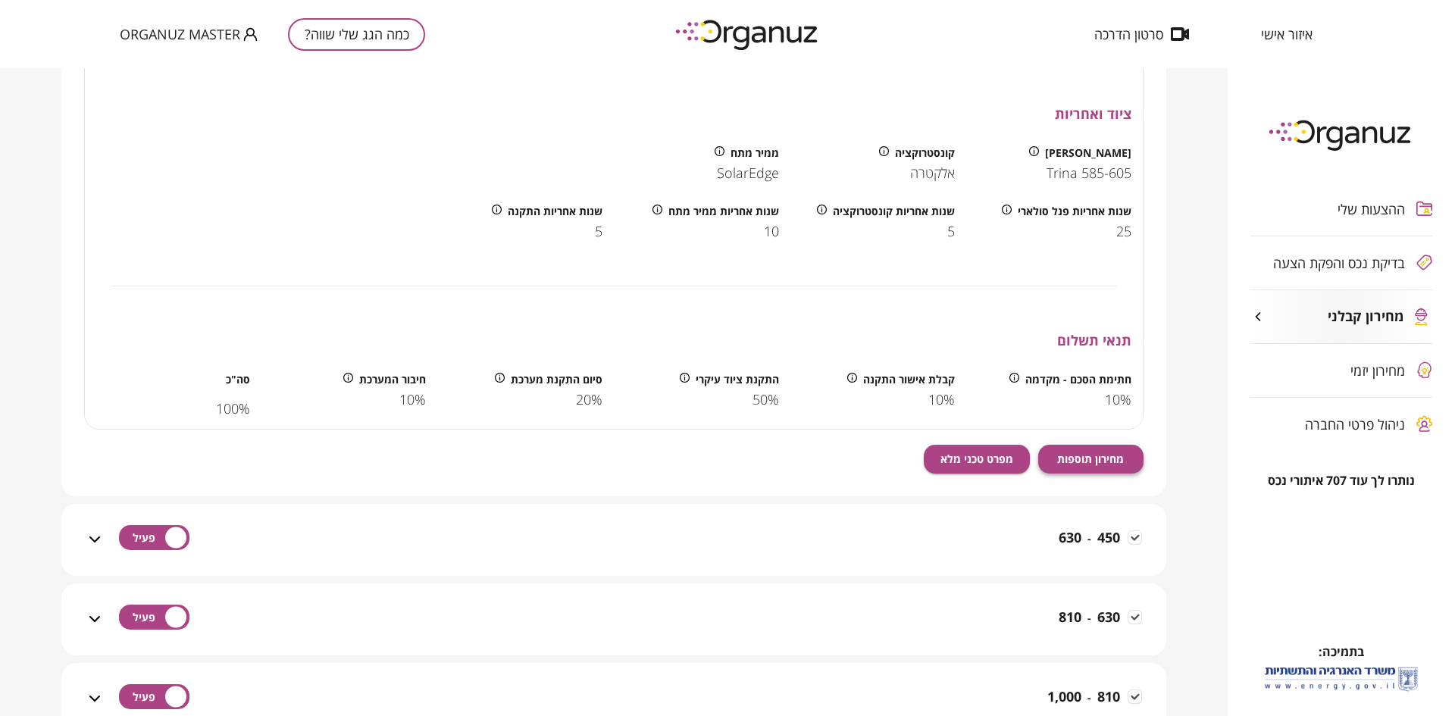
click at [1068, 445] on button "מחירון תוספות" at bounding box center [1091, 459] width 106 height 29
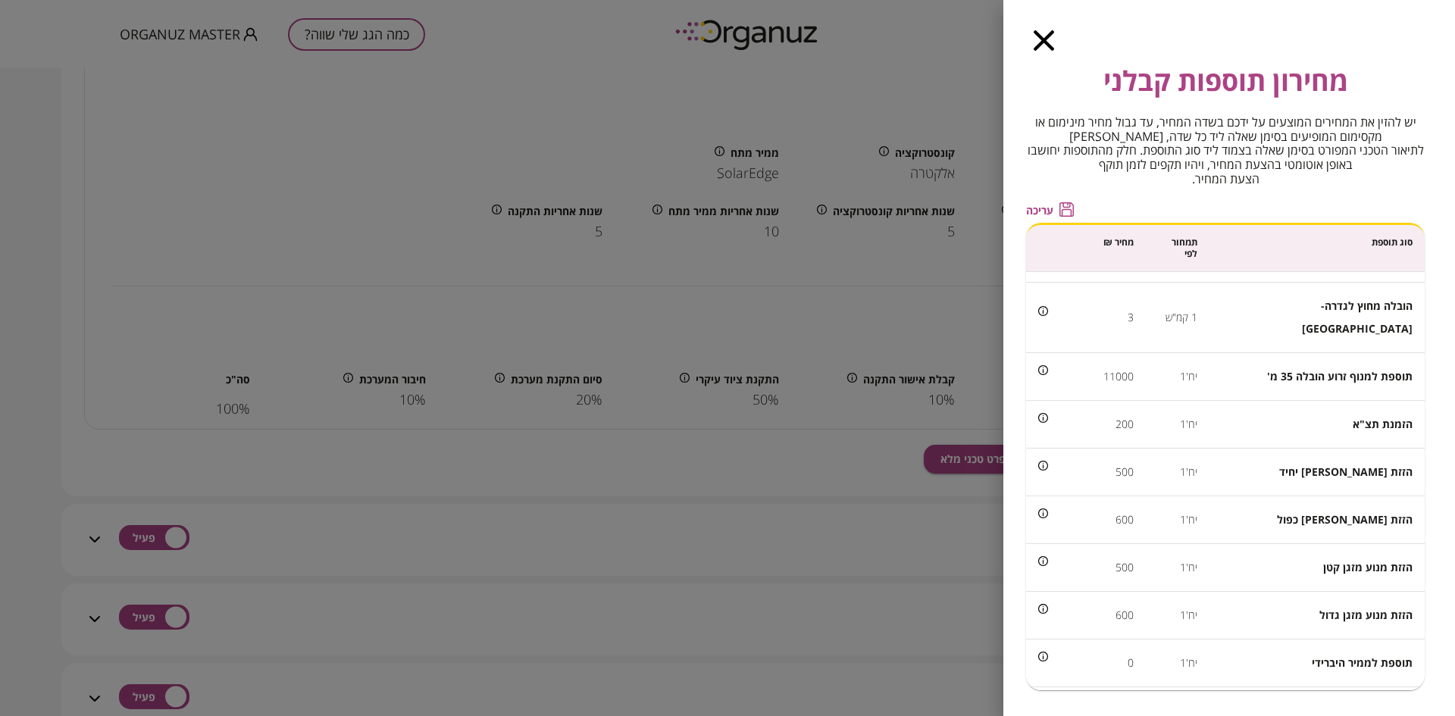
scroll to position [1107, 0]
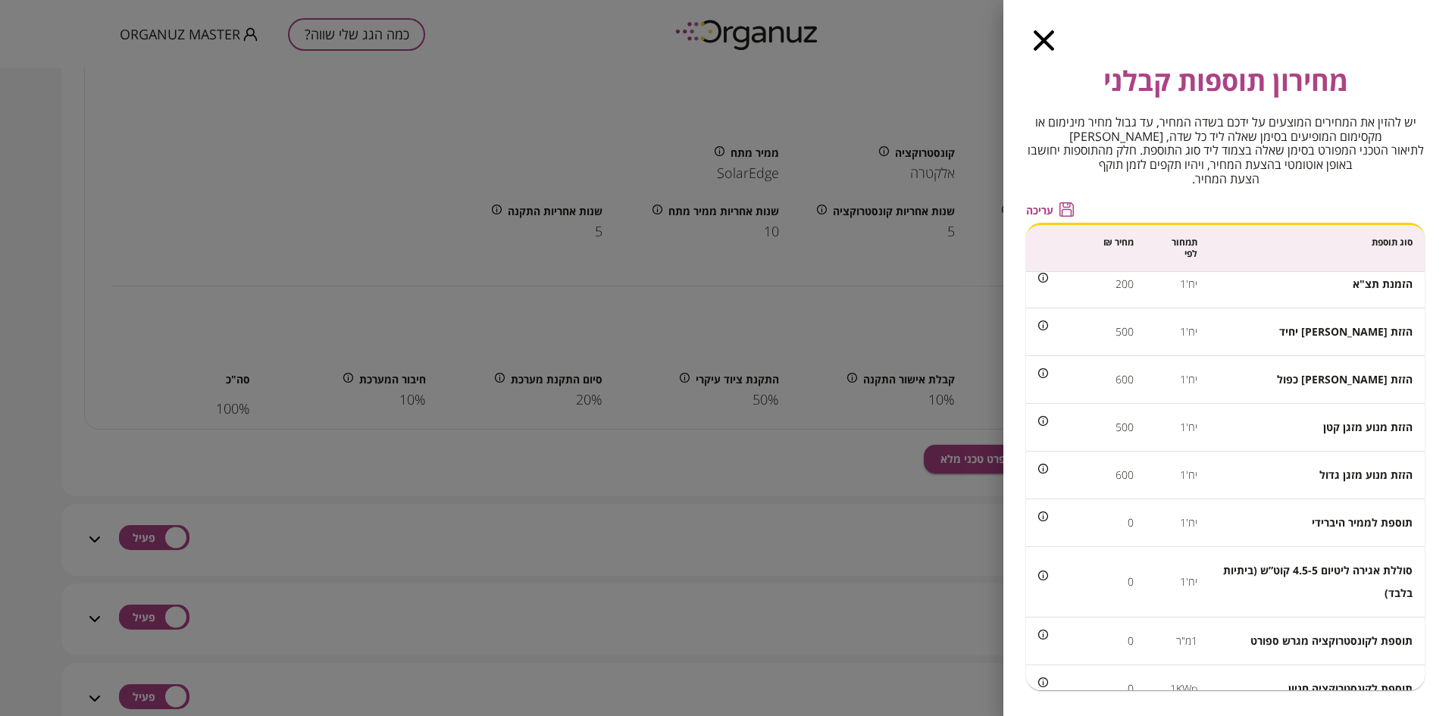
click at [1042, 35] on icon "button" at bounding box center [1044, 40] width 20 height 20
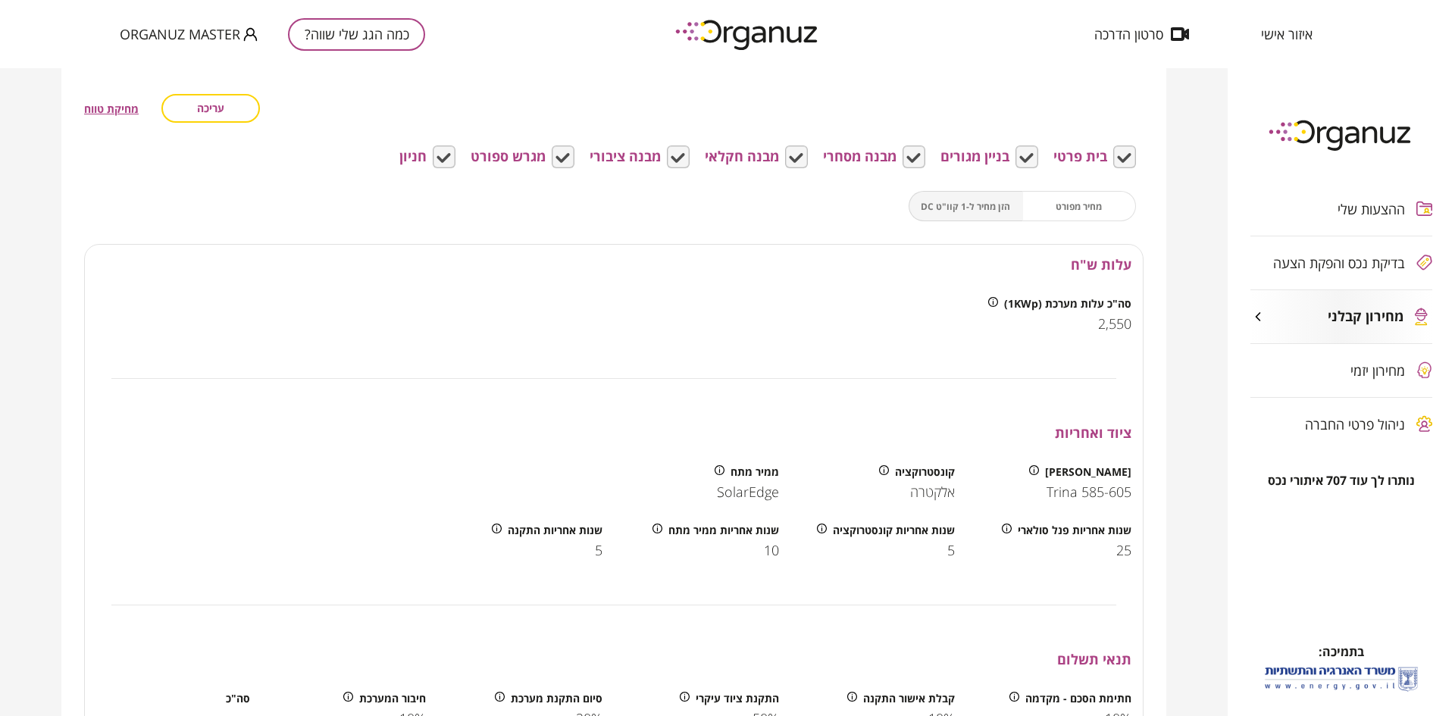
scroll to position [2046, 0]
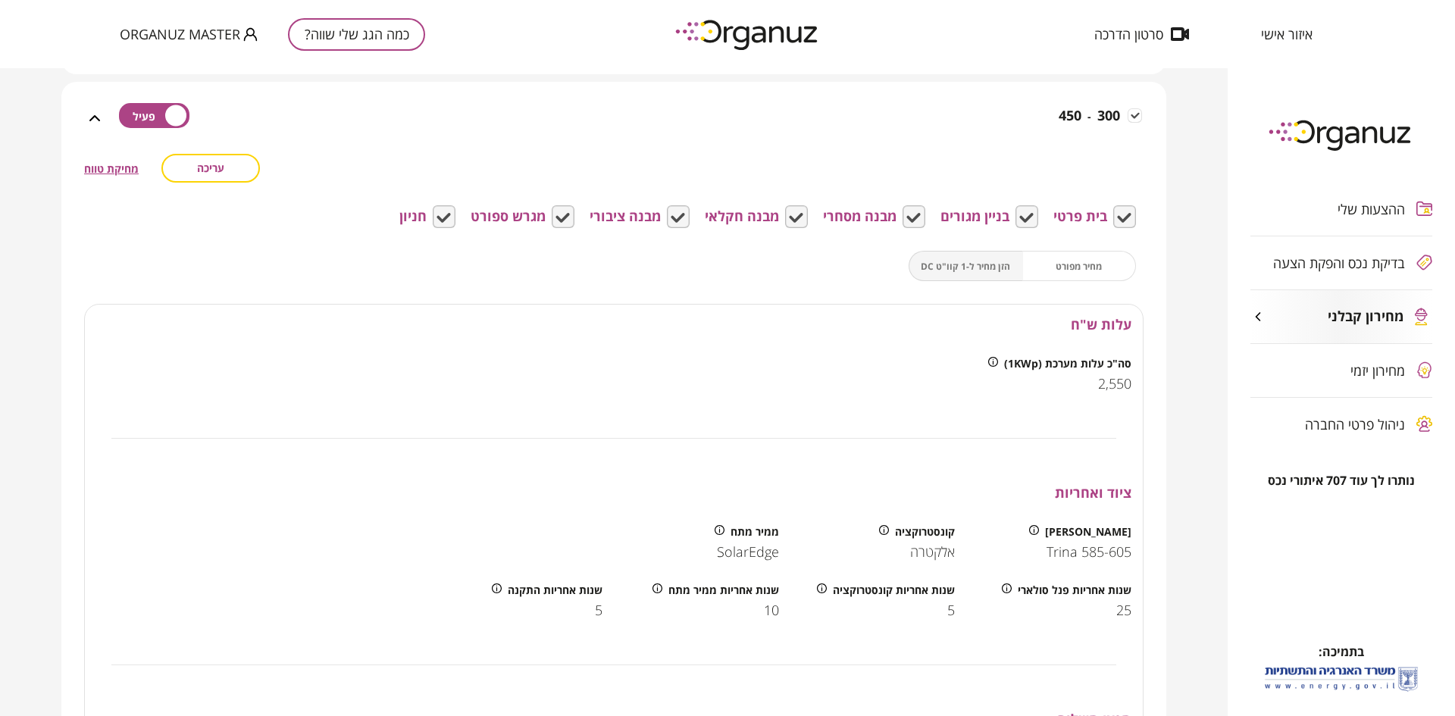
click at [856, 98] on div "300 - 450" at bounding box center [623, 118] width 1038 height 72
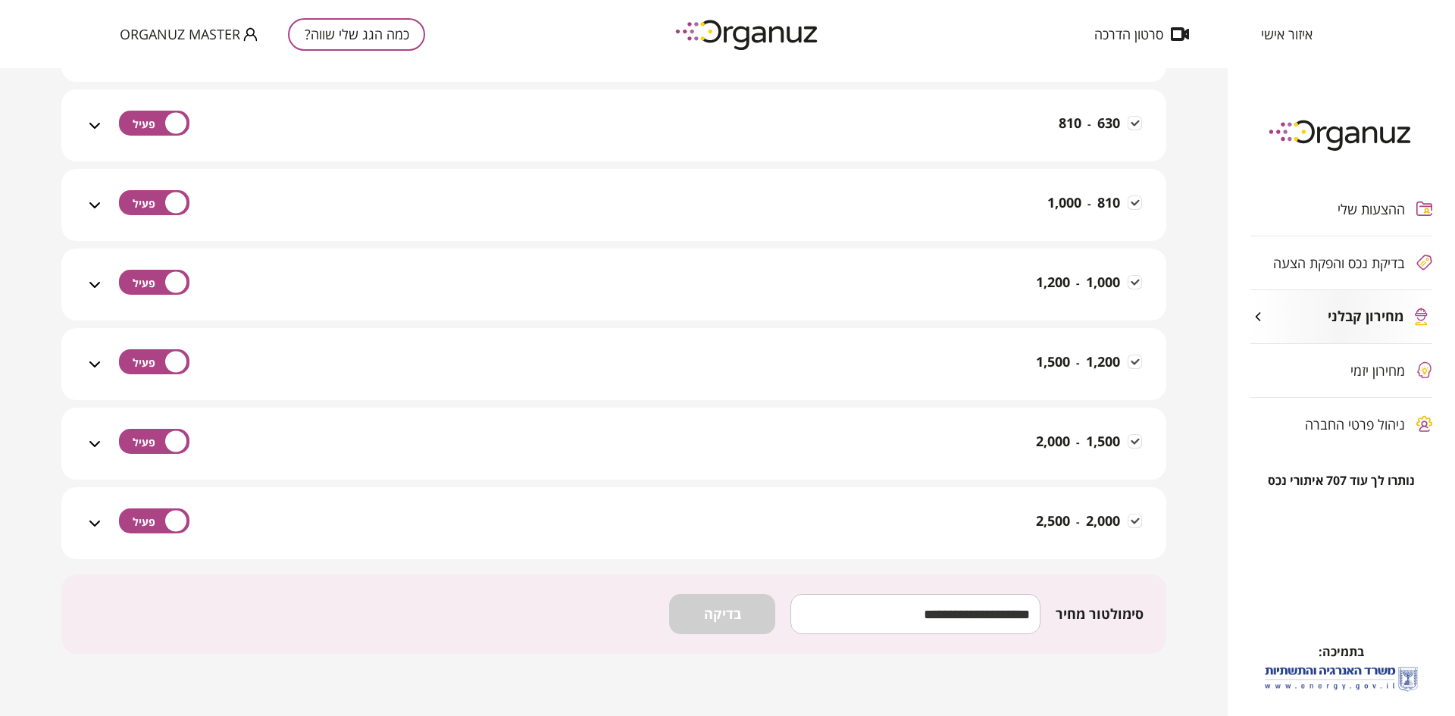
scroll to position [2217, 0]
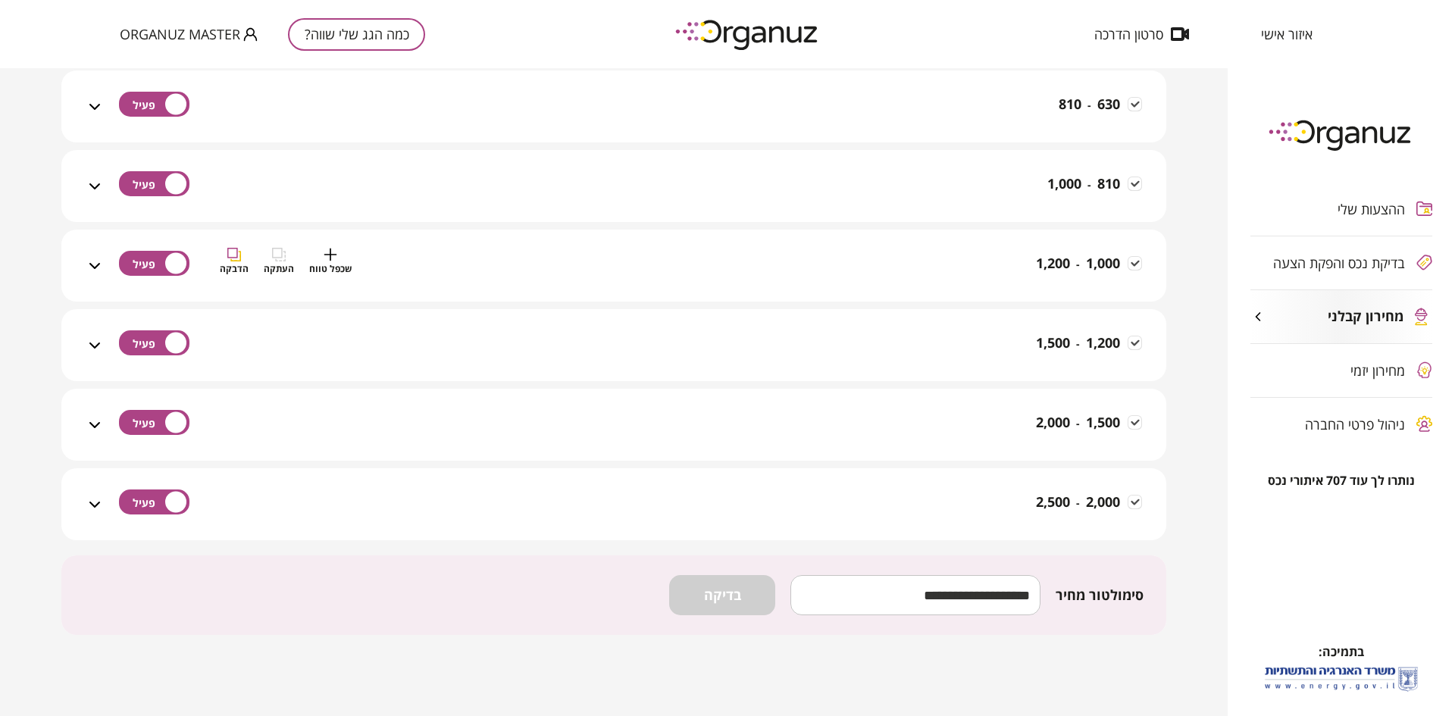
click at [824, 274] on div "1,000 - 1,200 שכפל טווח העתקה הדבקה" at bounding box center [623, 275] width 1038 height 54
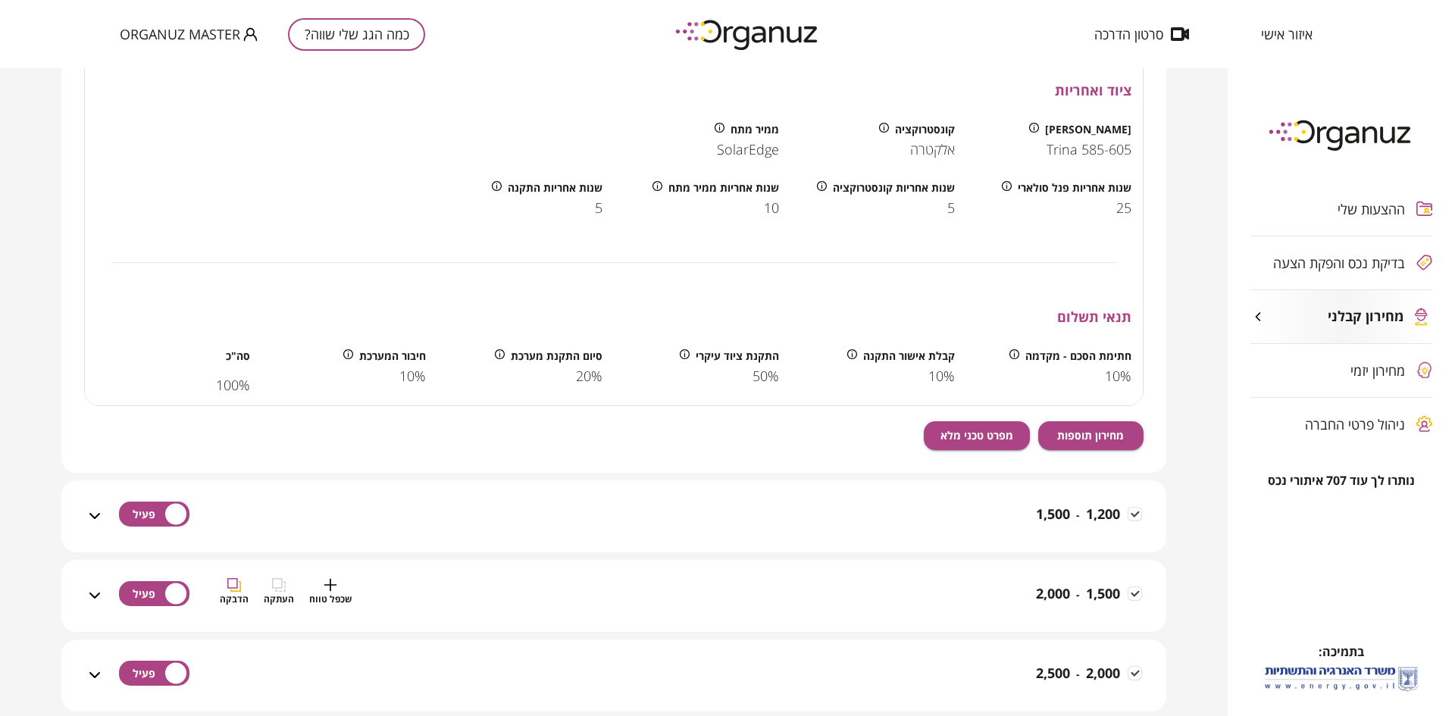
scroll to position [2861, 0]
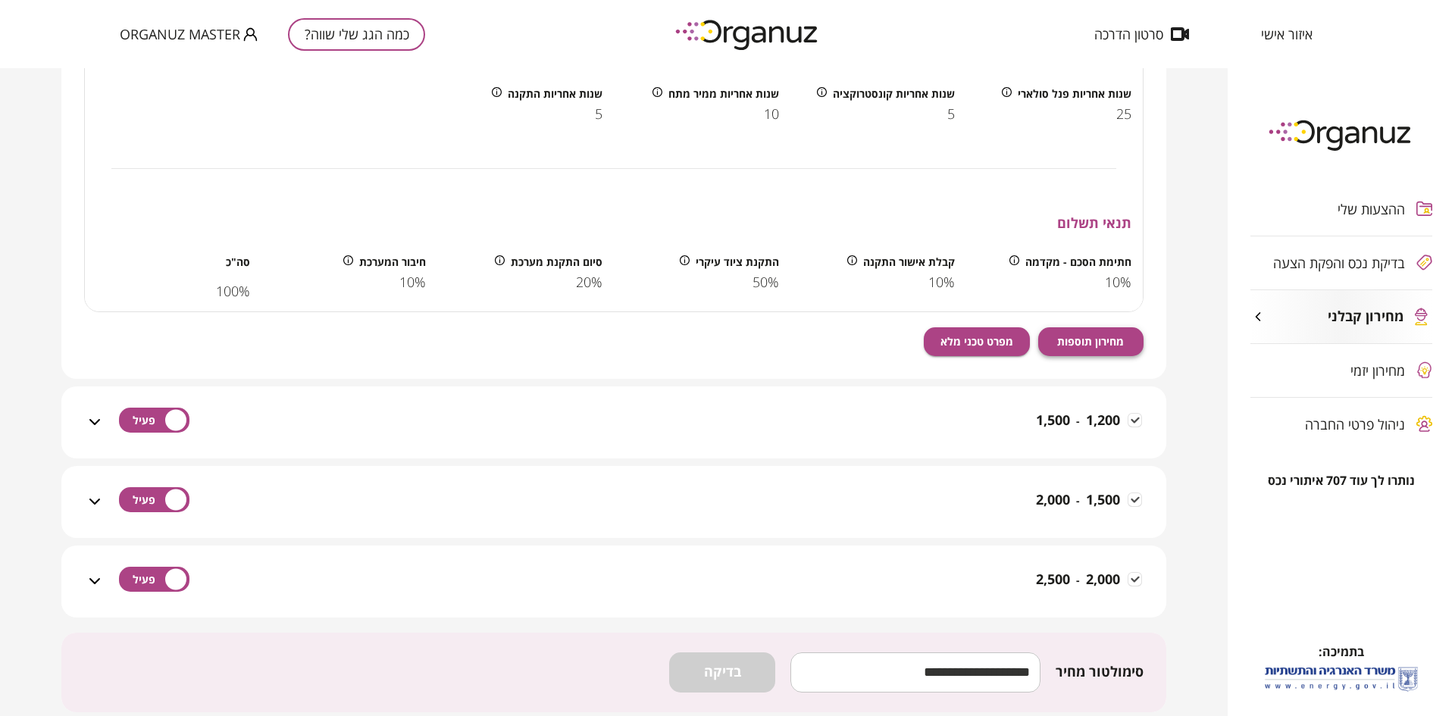
click at [1067, 342] on span "מחירון תוספות" at bounding box center [1090, 341] width 67 height 13
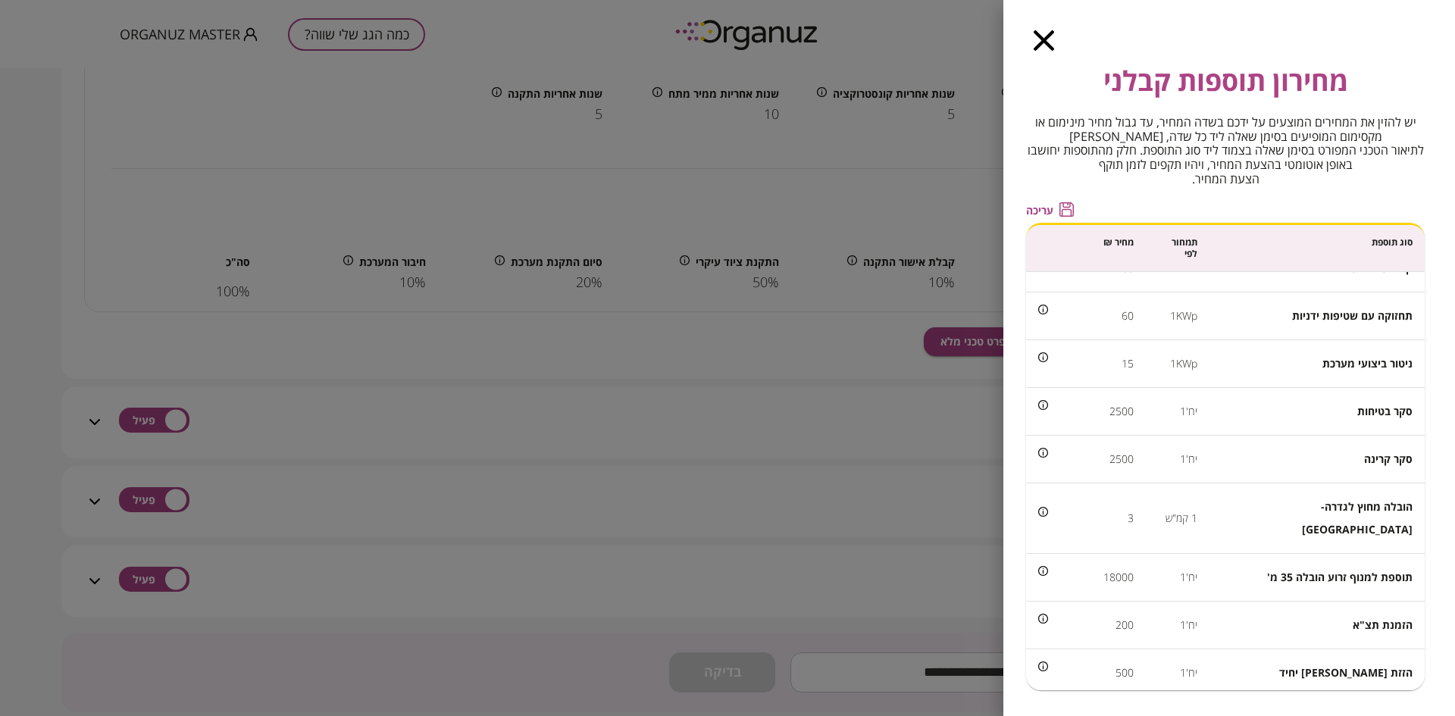
scroll to position [747, 0]
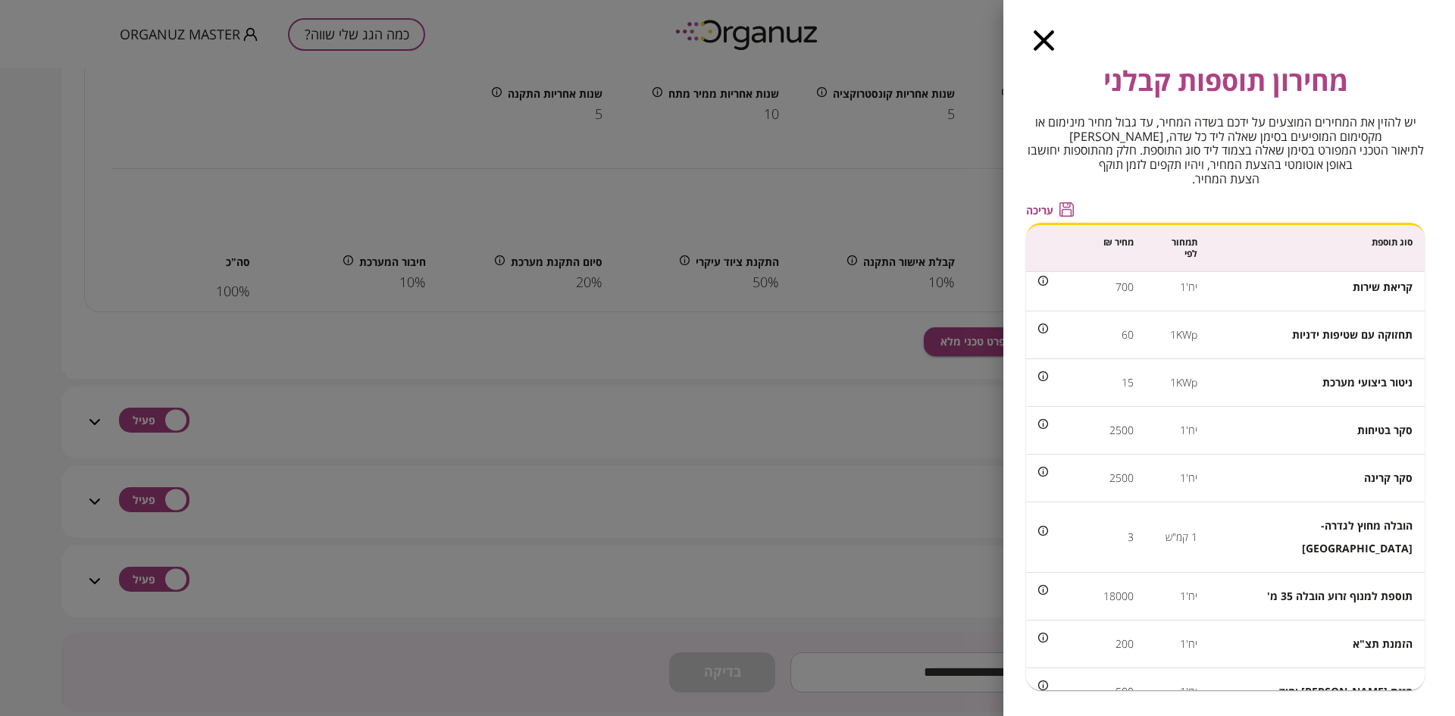
click at [1042, 34] on icon "button" at bounding box center [1044, 40] width 20 height 20
